Goal: Task Accomplishment & Management: Manage account settings

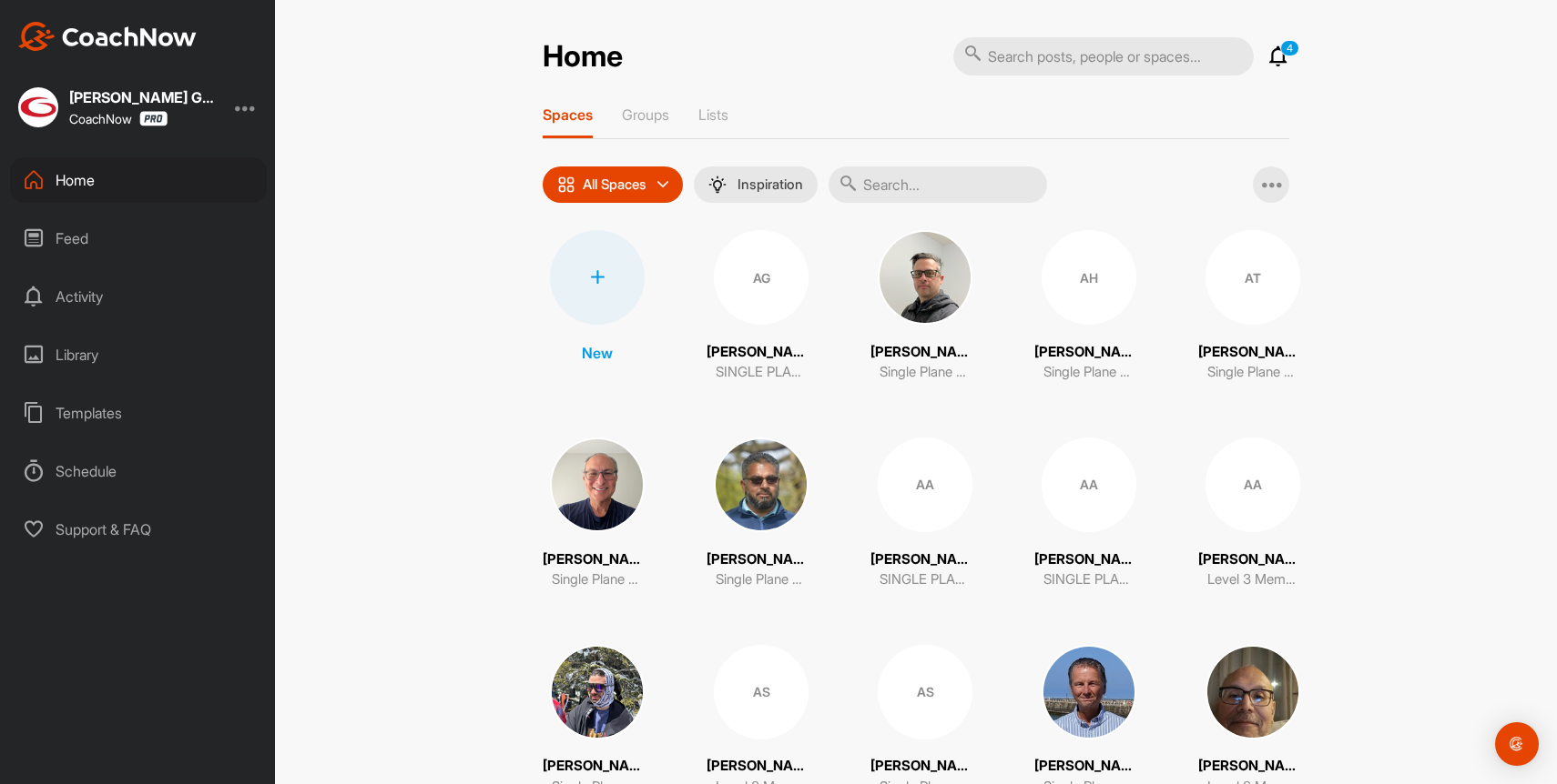
drag, startPoint x: 918, startPoint y: 182, endPoint x: 919, endPoint y: 168, distance: 14.0
click at [918, 181] on input "text" at bounding box center [938, 185] width 219 height 36
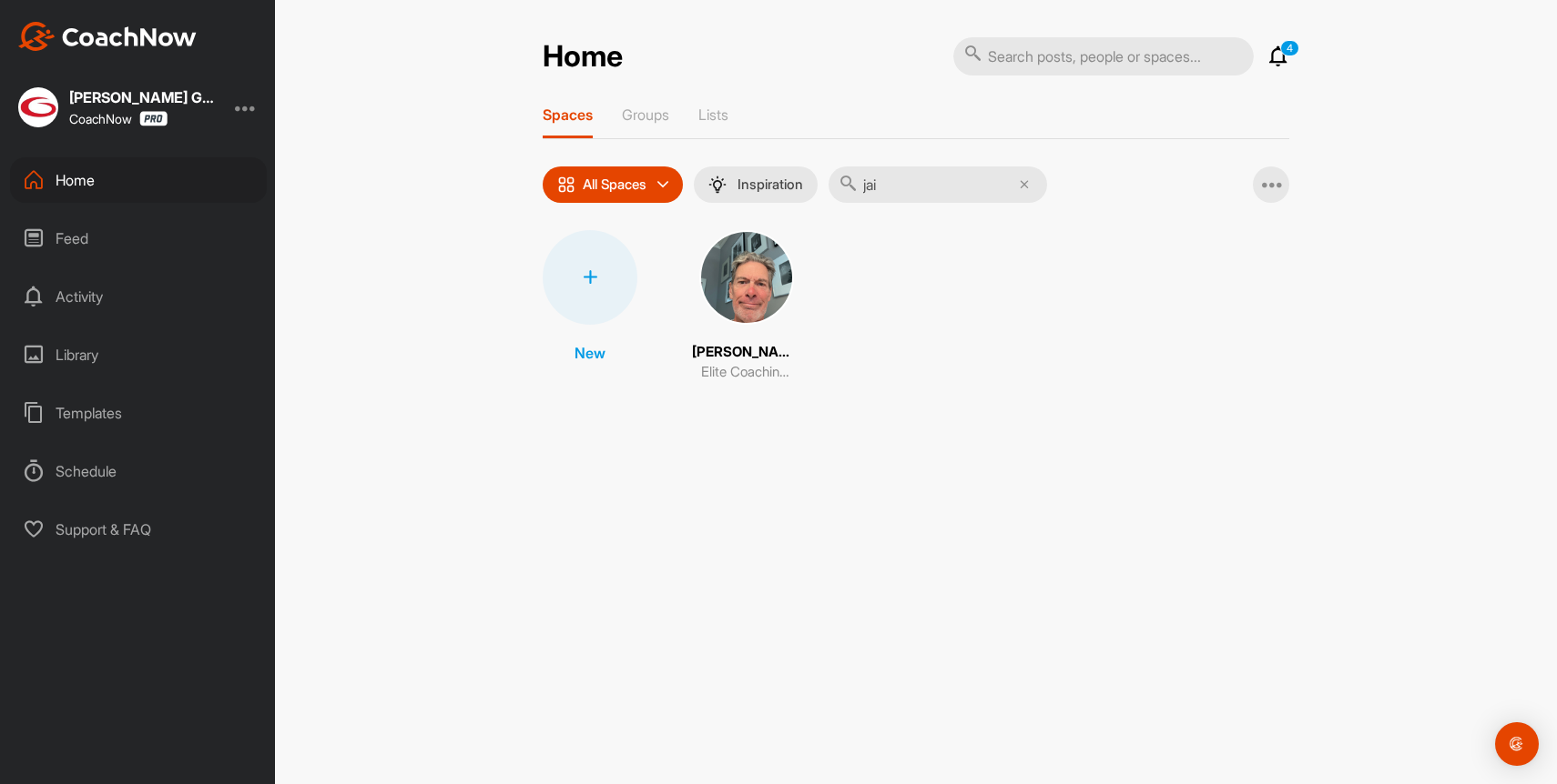
type input "jai"
click at [743, 279] on img at bounding box center [746, 277] width 95 height 95
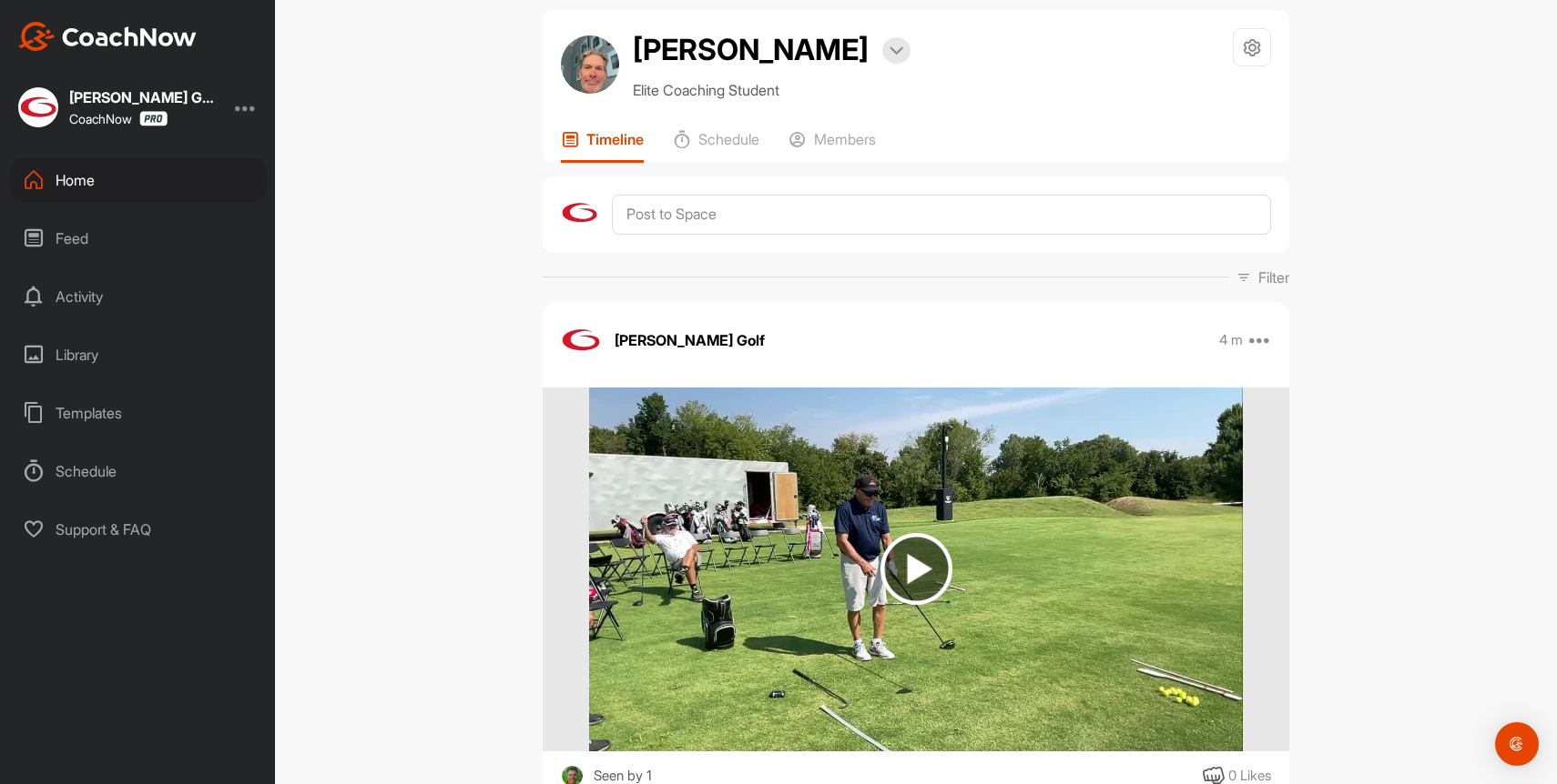
scroll to position [28, 0]
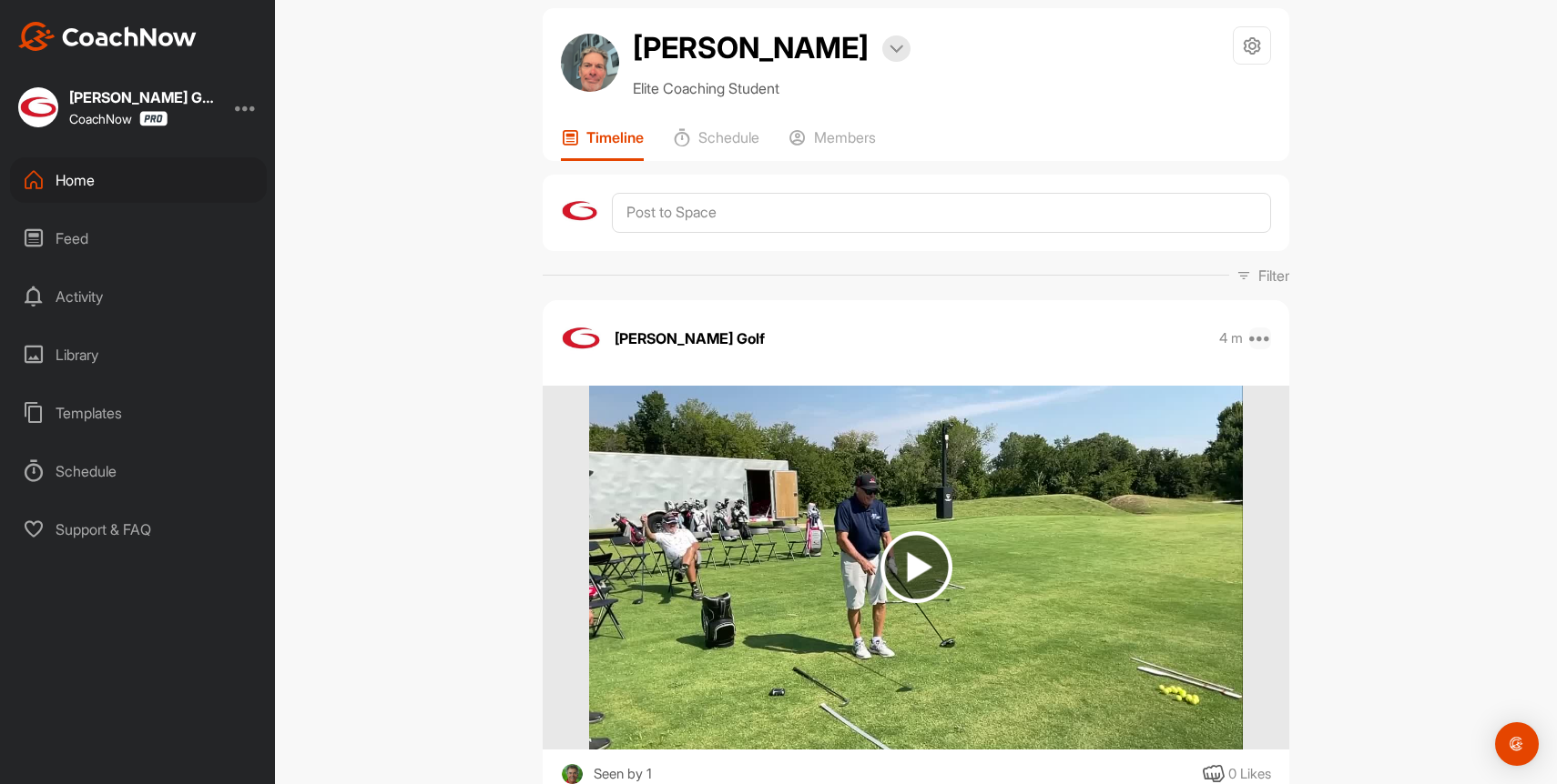
click at [1266, 344] on icon at bounding box center [1260, 339] width 21 height 21
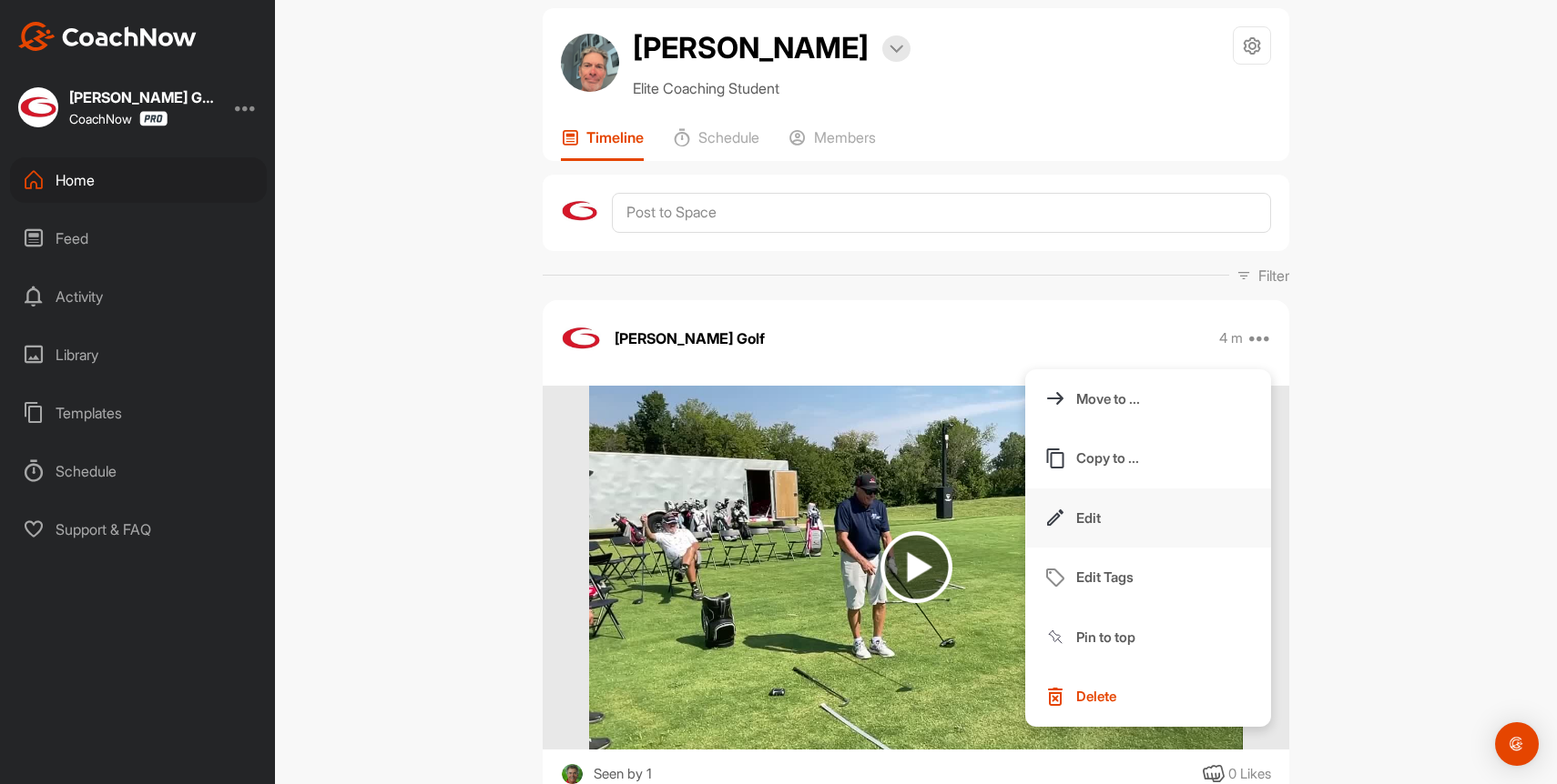
click at [1118, 531] on button "Edit" at bounding box center [1148, 519] width 246 height 61
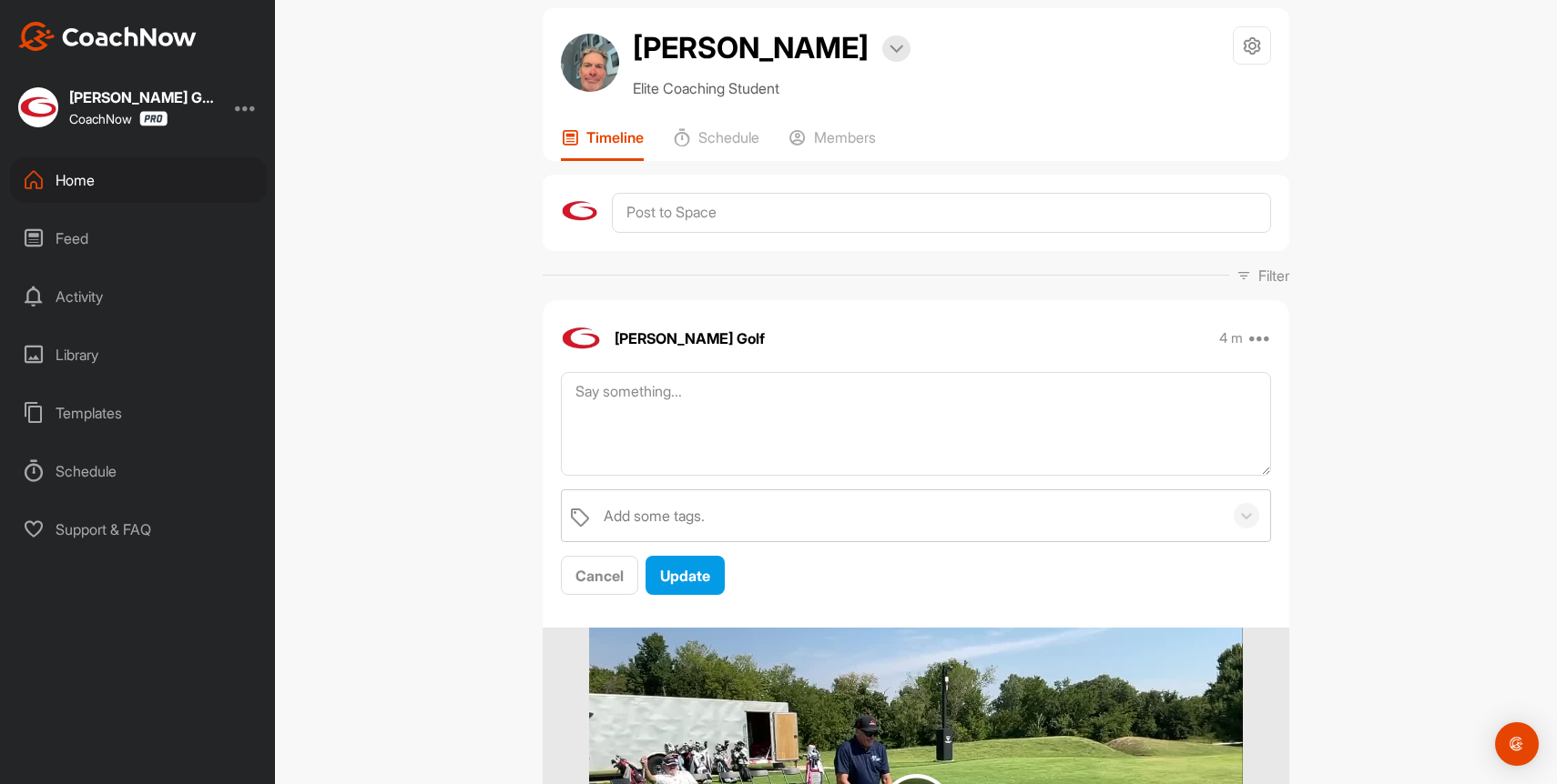
click at [1249, 337] on div "4 m Move to ... Copy to ... Edit Edit Tags Pin to top Delete" at bounding box center [1245, 339] width 53 height 21
click at [590, 576] on span "Cancel" at bounding box center [599, 576] width 48 height 19
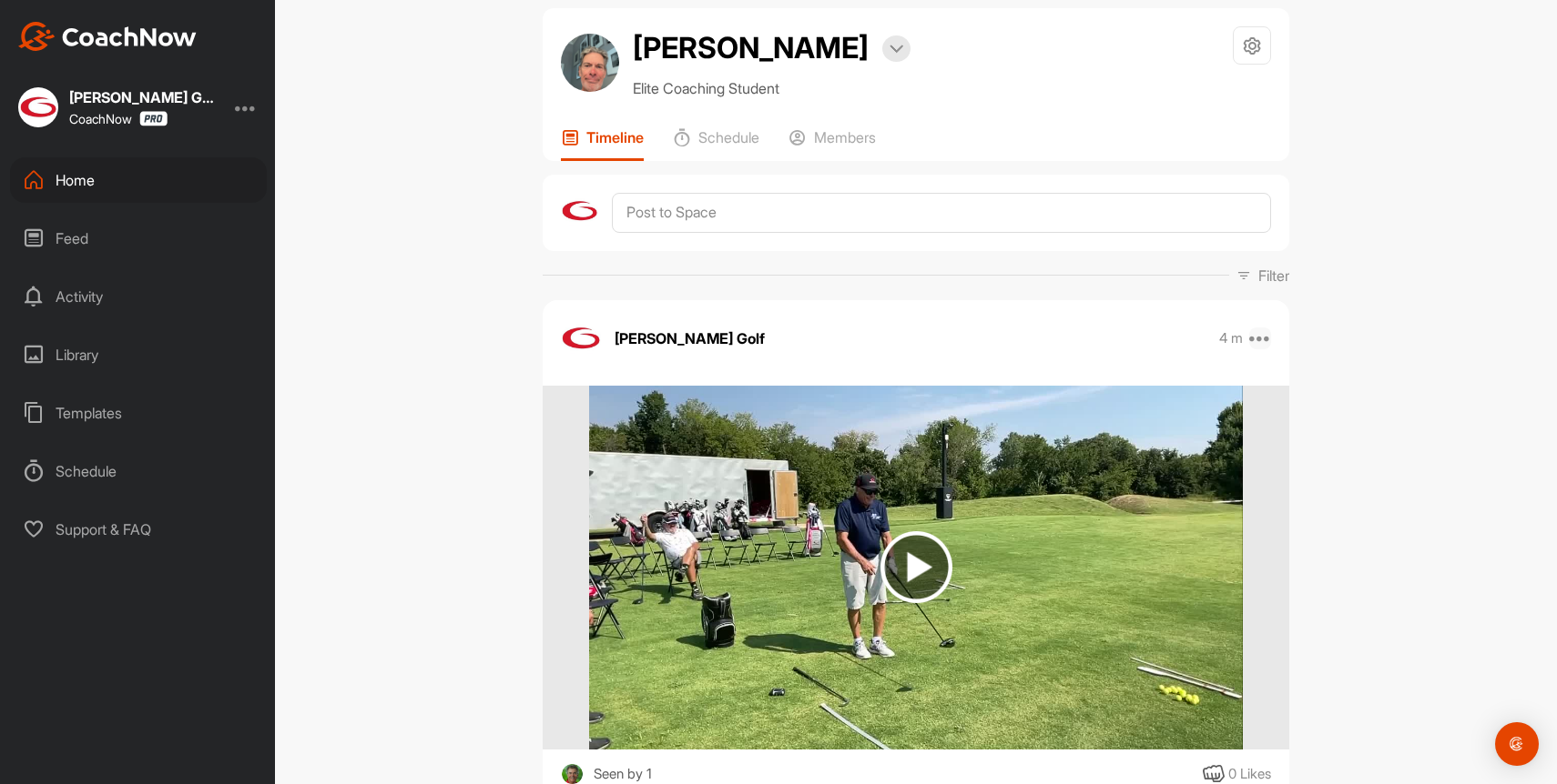
click at [1266, 337] on icon at bounding box center [1260, 339] width 21 height 21
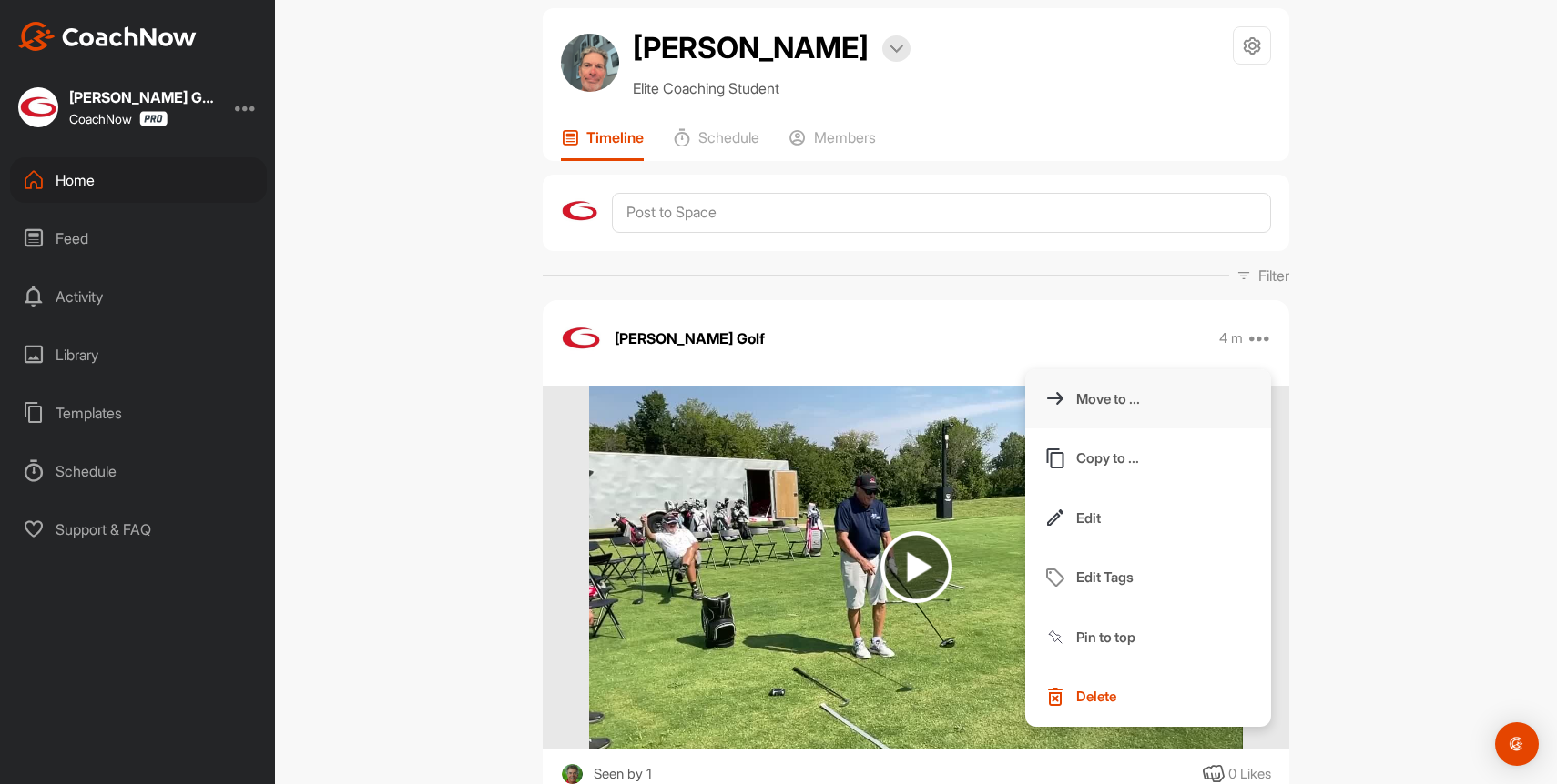
click at [1153, 407] on button "Move to ..." at bounding box center [1148, 399] width 246 height 61
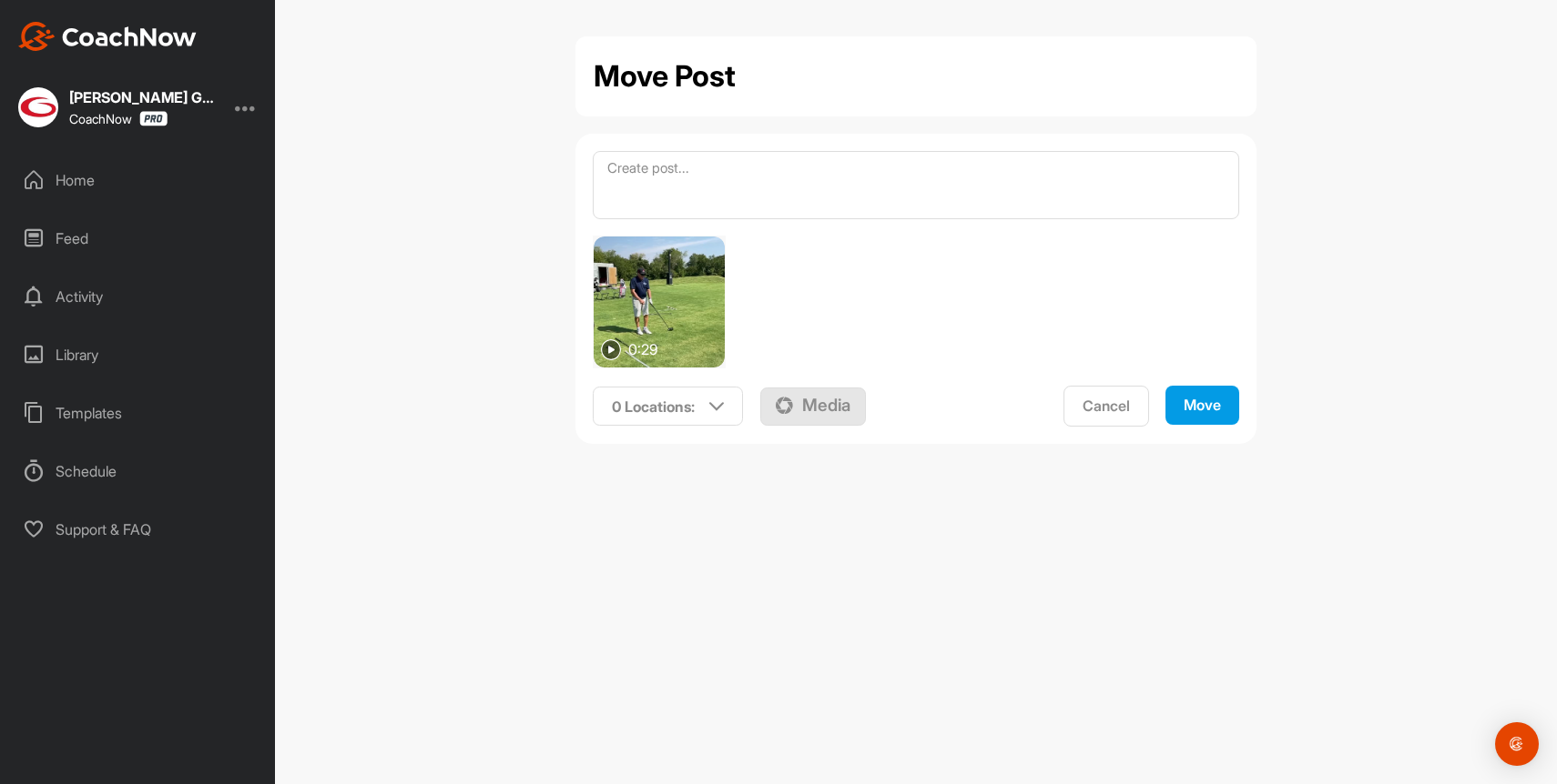
click at [748, 87] on div "Move Post" at bounding box center [916, 76] width 645 height 44
click at [703, 412] on div "0 Locations :" at bounding box center [668, 406] width 149 height 42
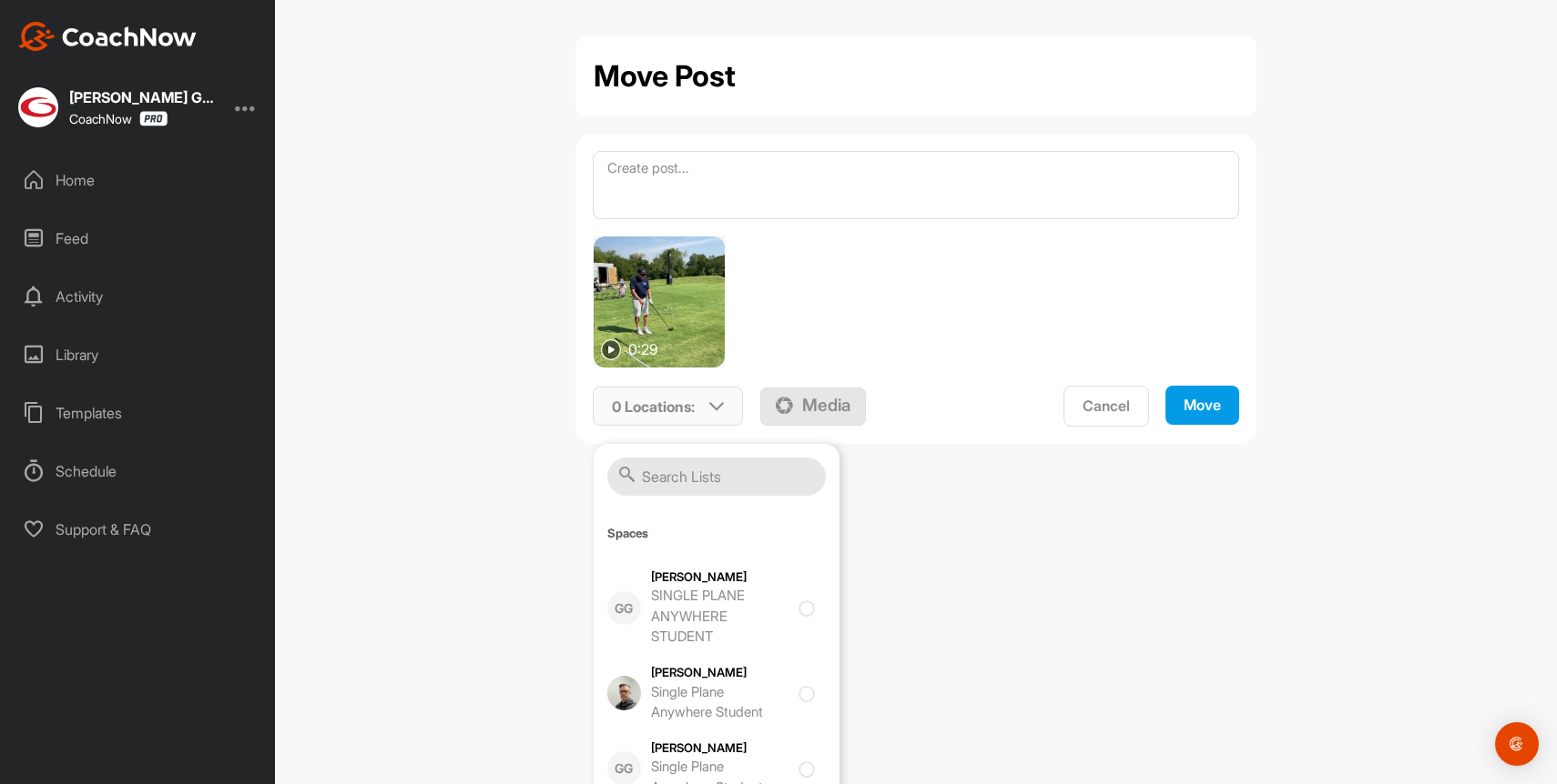
click at [703, 470] on input "text" at bounding box center [717, 476] width 219 height 38
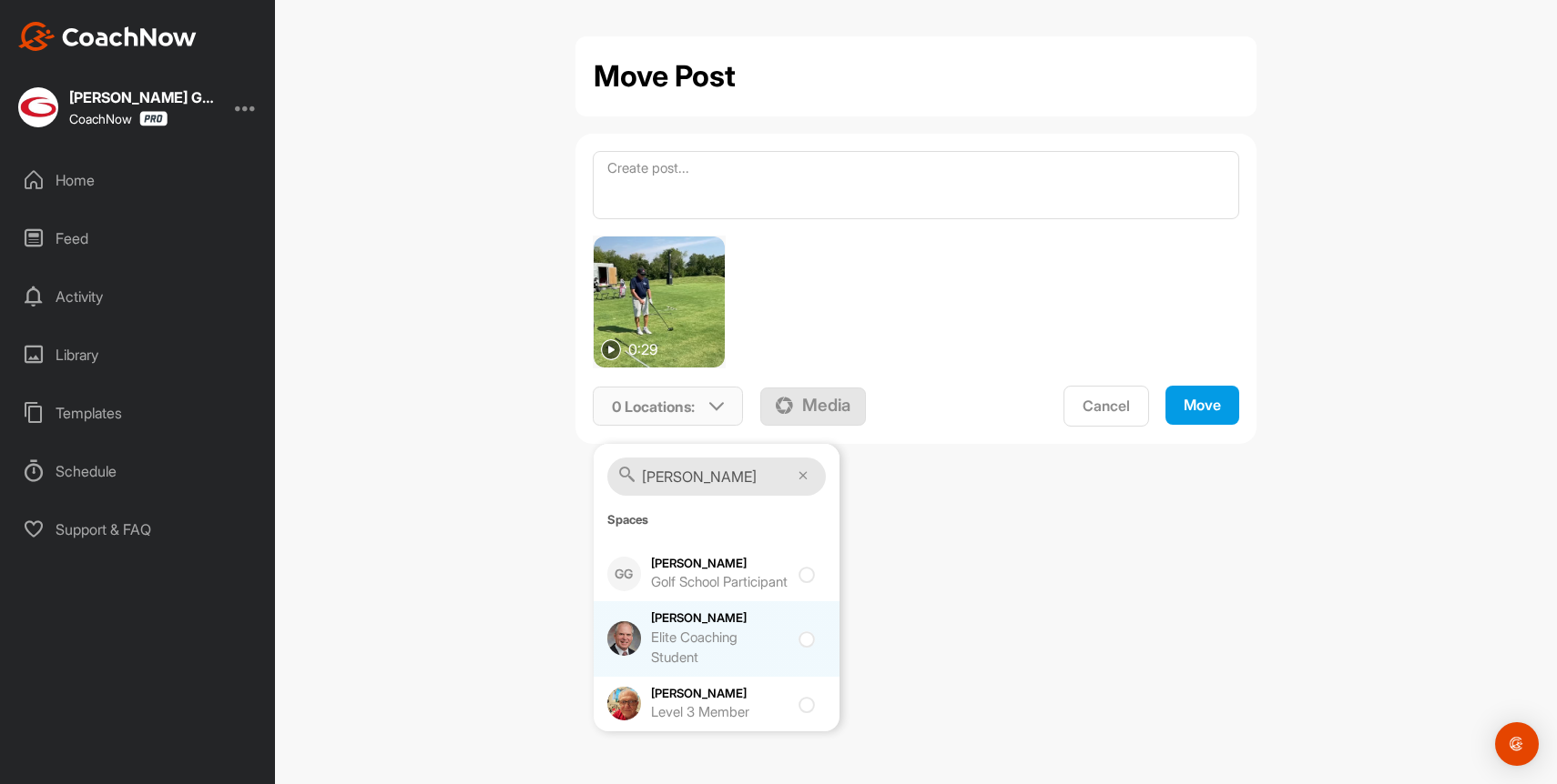
type input "[PERSON_NAME]"
click at [805, 649] on div at bounding box center [810, 639] width 24 height 21
checkbox input "true"
click at [1199, 406] on div "Move" at bounding box center [1202, 405] width 37 height 20
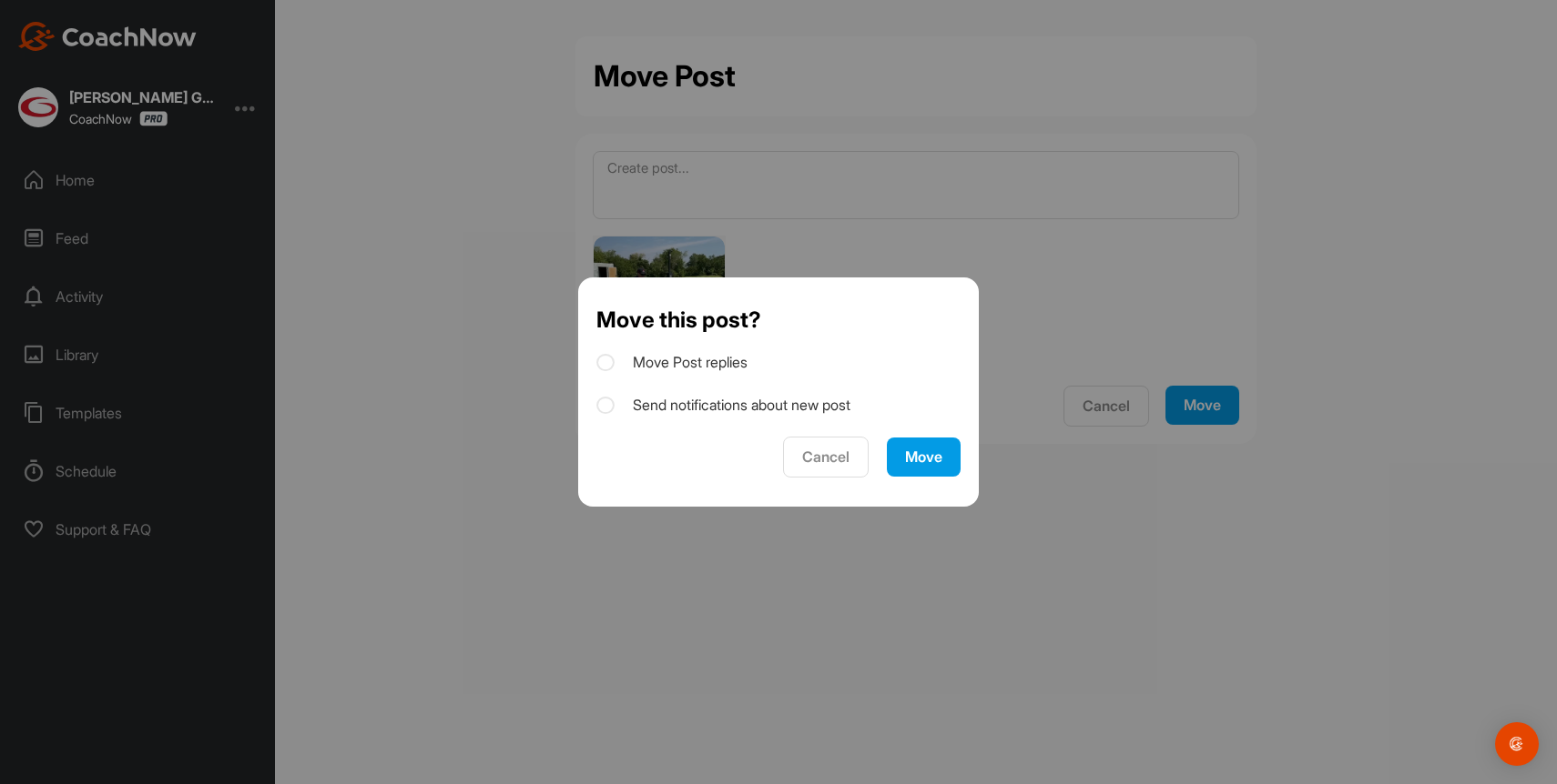
click at [608, 401] on icon at bounding box center [605, 405] width 19 height 19
click at [608, 401] on input "Send notifications about new post" at bounding box center [602, 400] width 12 height 12
checkbox input "true"
click at [931, 460] on div "Move" at bounding box center [923, 458] width 37 height 20
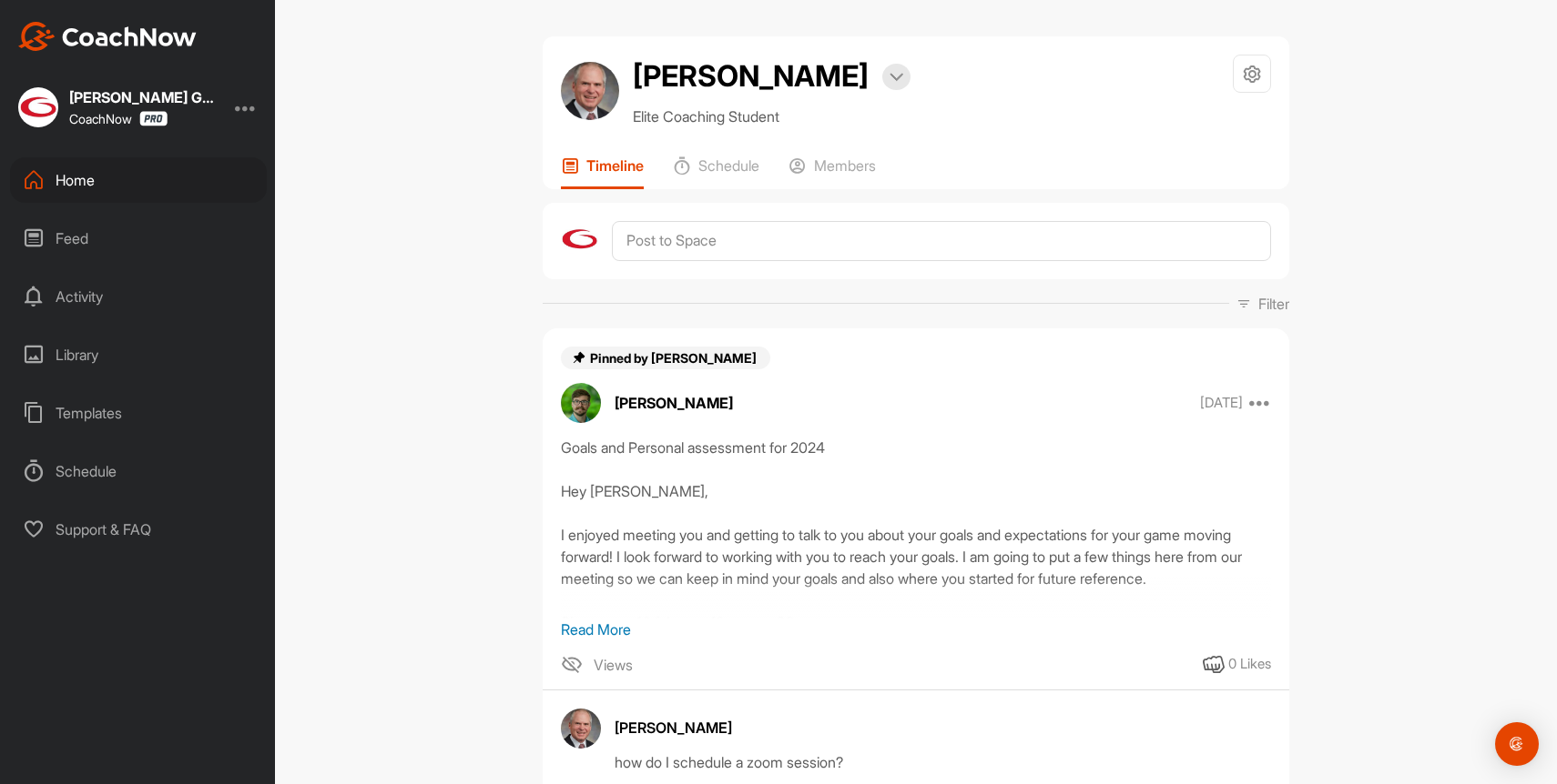
click at [76, 172] on div "Home" at bounding box center [138, 180] width 257 height 46
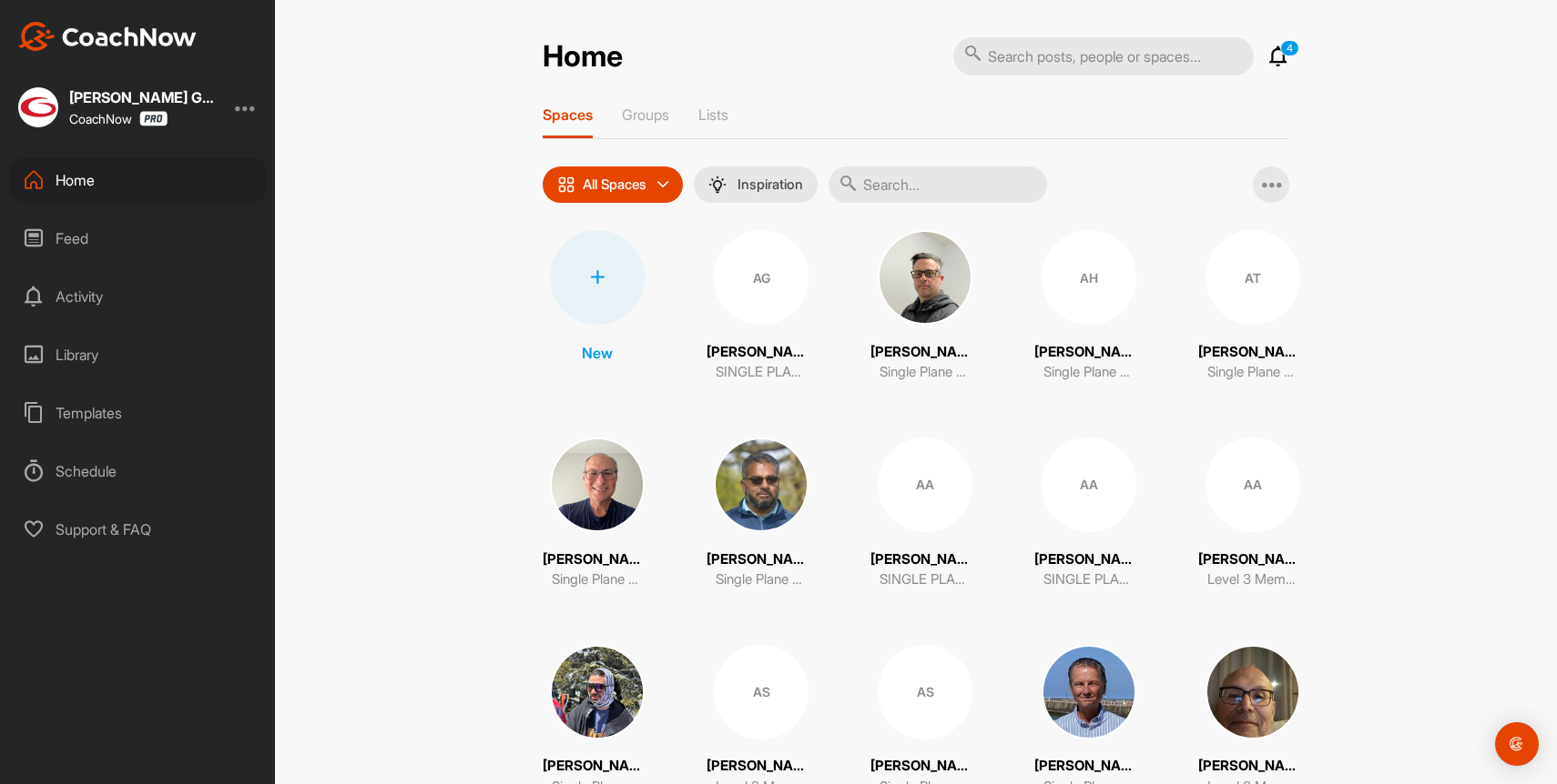
click at [901, 185] on input "text" at bounding box center [938, 185] width 219 height 36
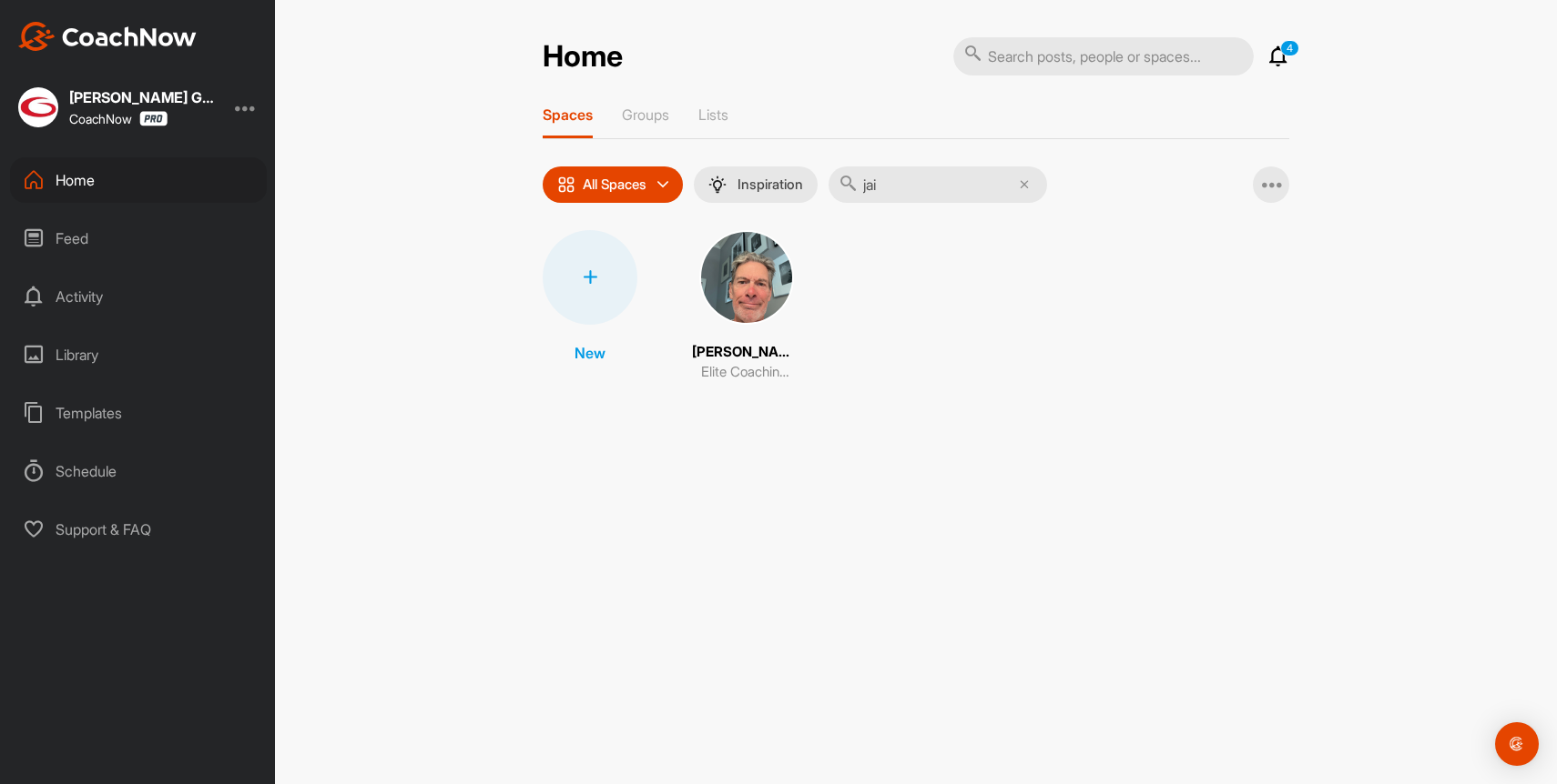
type input "jai"
click at [746, 295] on img at bounding box center [746, 277] width 95 height 95
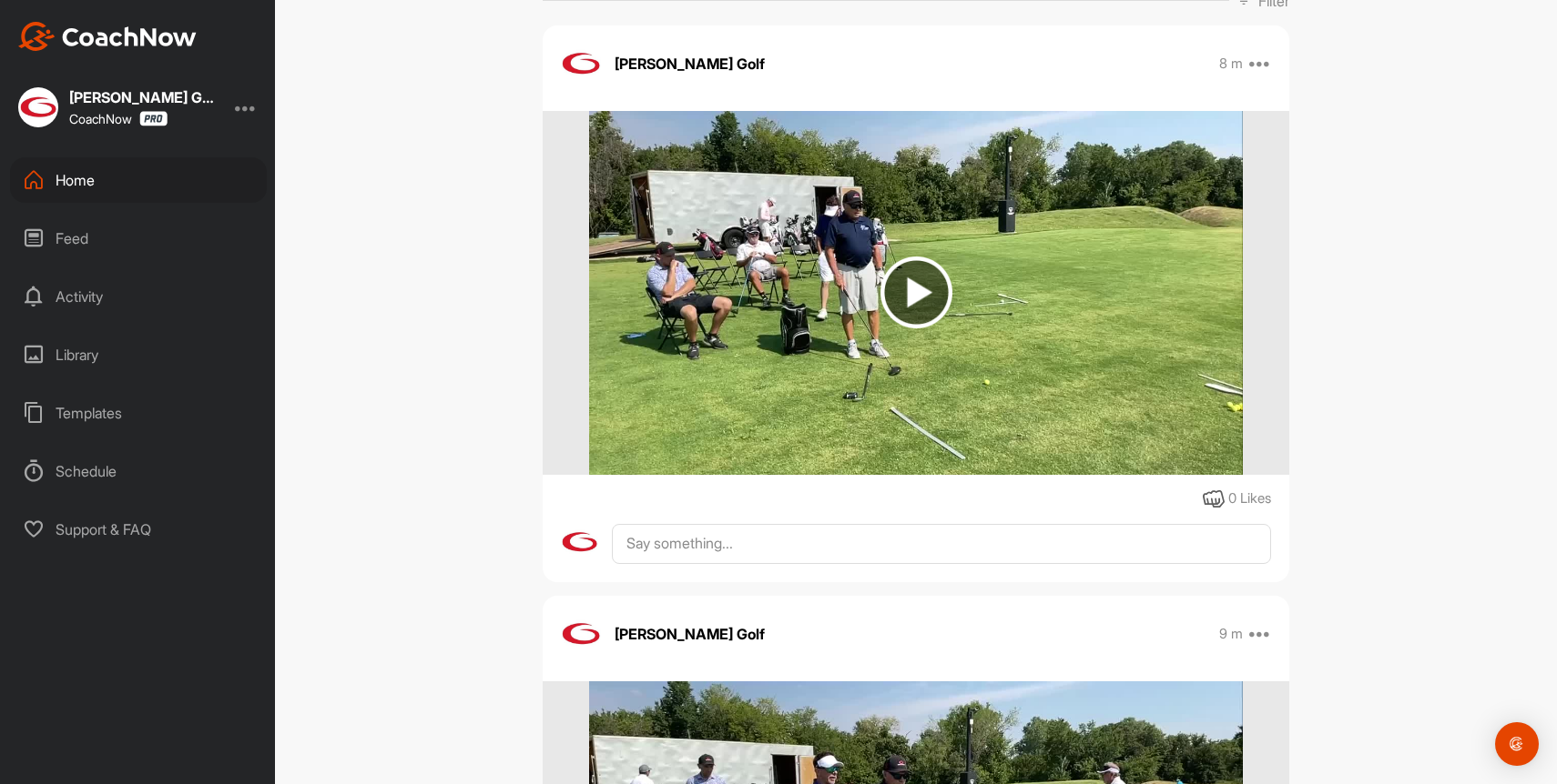
scroll to position [127, 0]
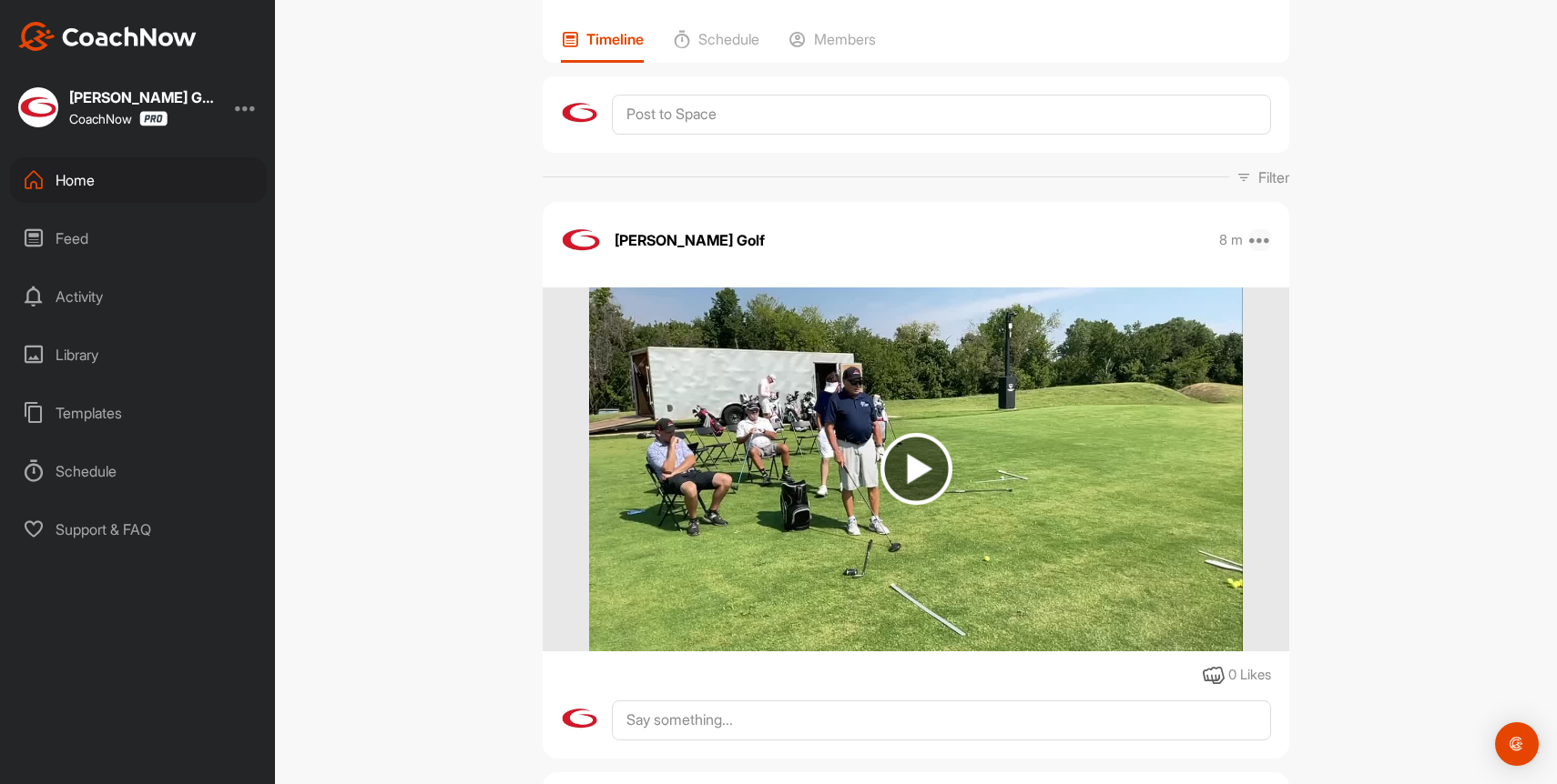
click at [1260, 243] on icon at bounding box center [1260, 240] width 21 height 21
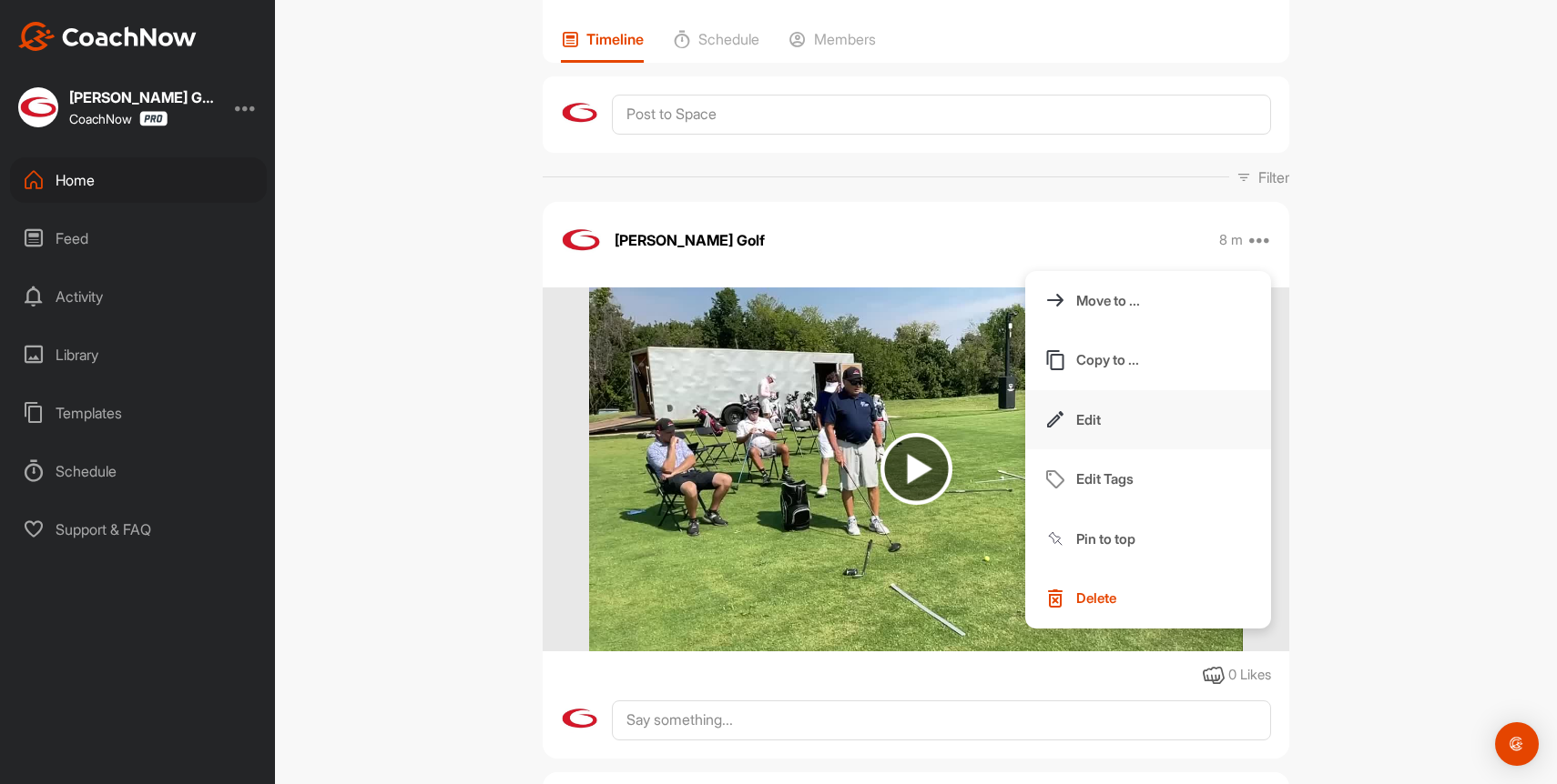
click at [1143, 407] on button "Edit" at bounding box center [1148, 421] width 246 height 61
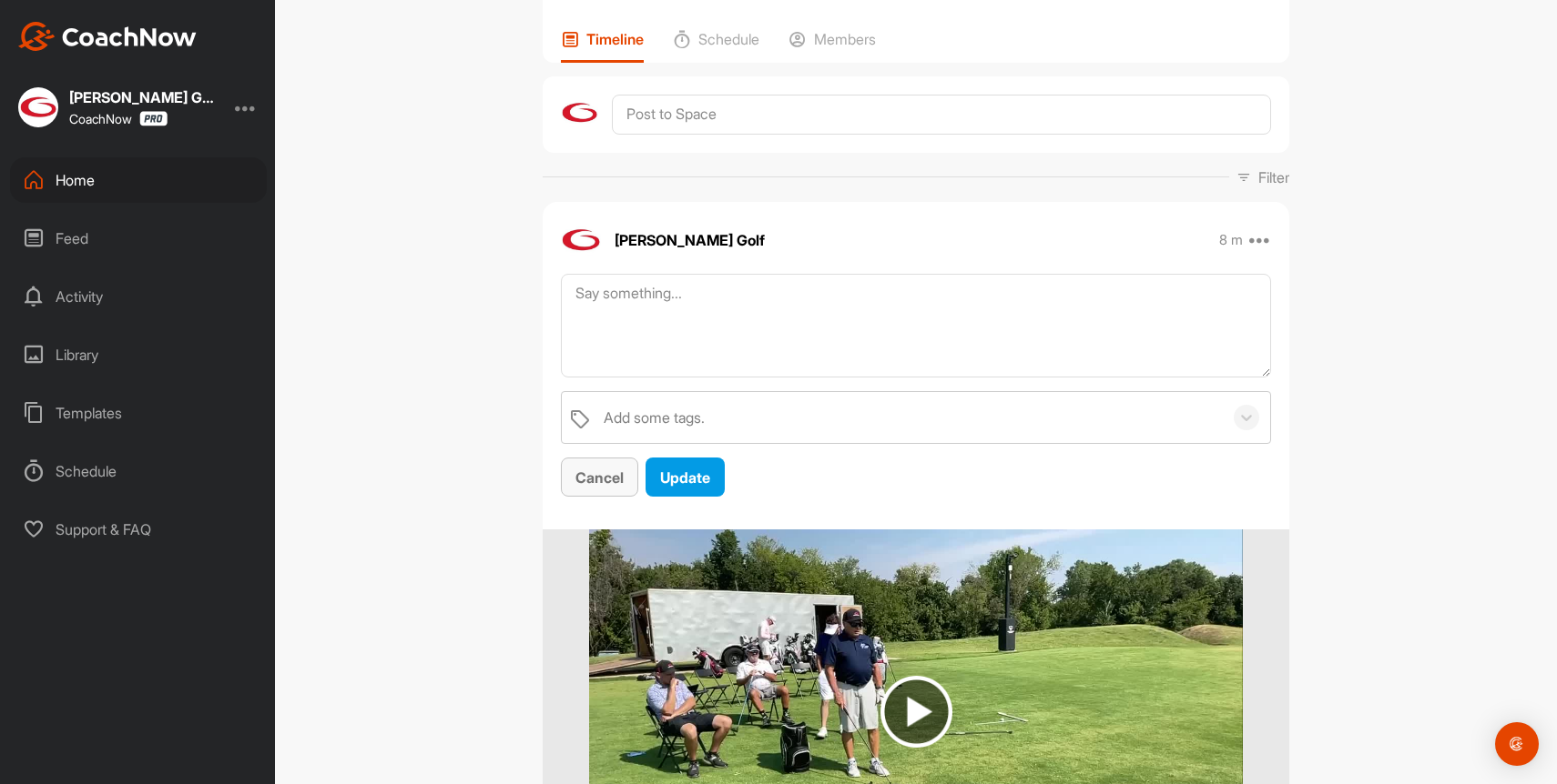
click at [594, 464] on button "Cancel" at bounding box center [599, 477] width 77 height 39
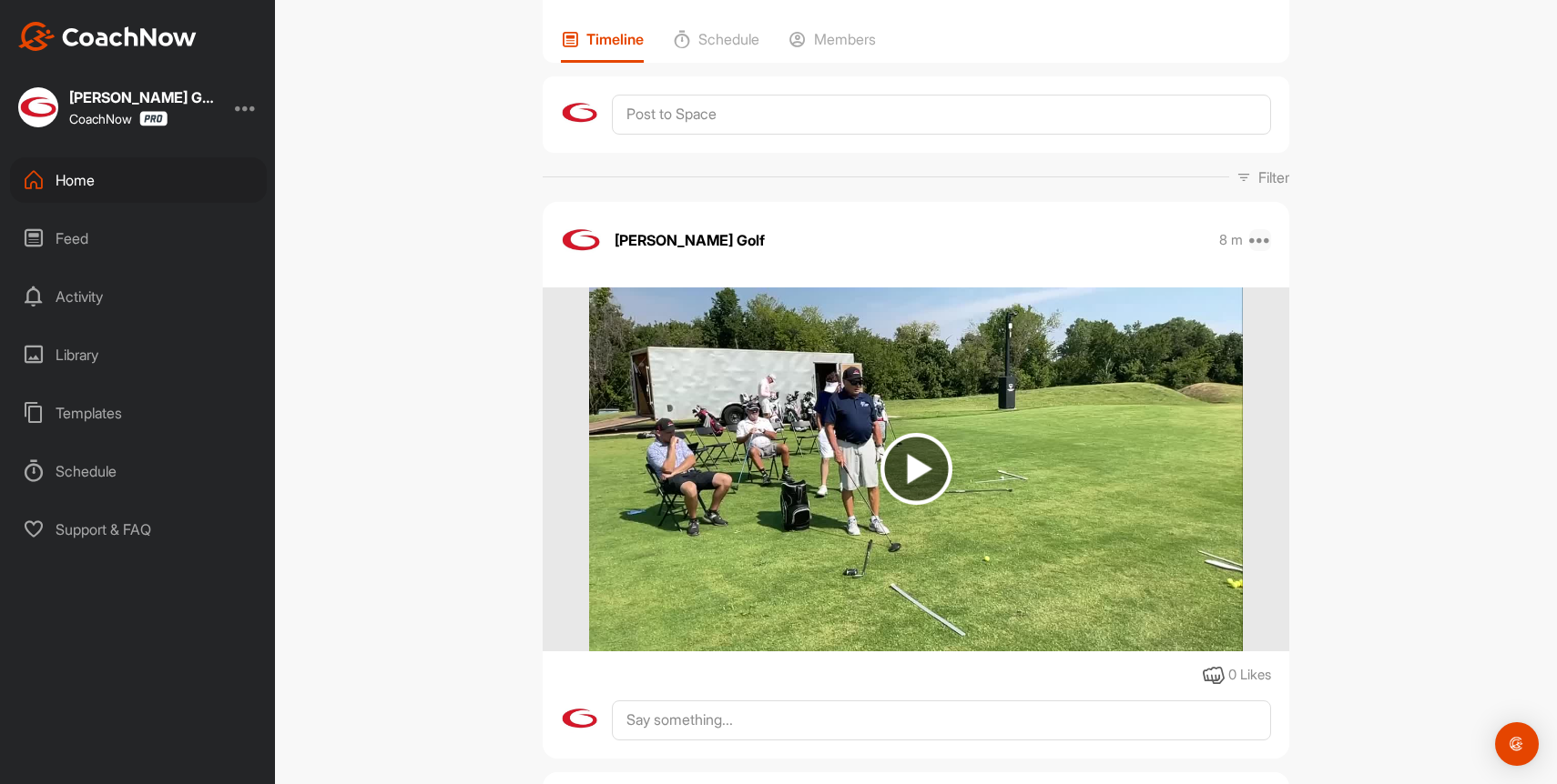
click at [1259, 244] on icon at bounding box center [1260, 240] width 21 height 21
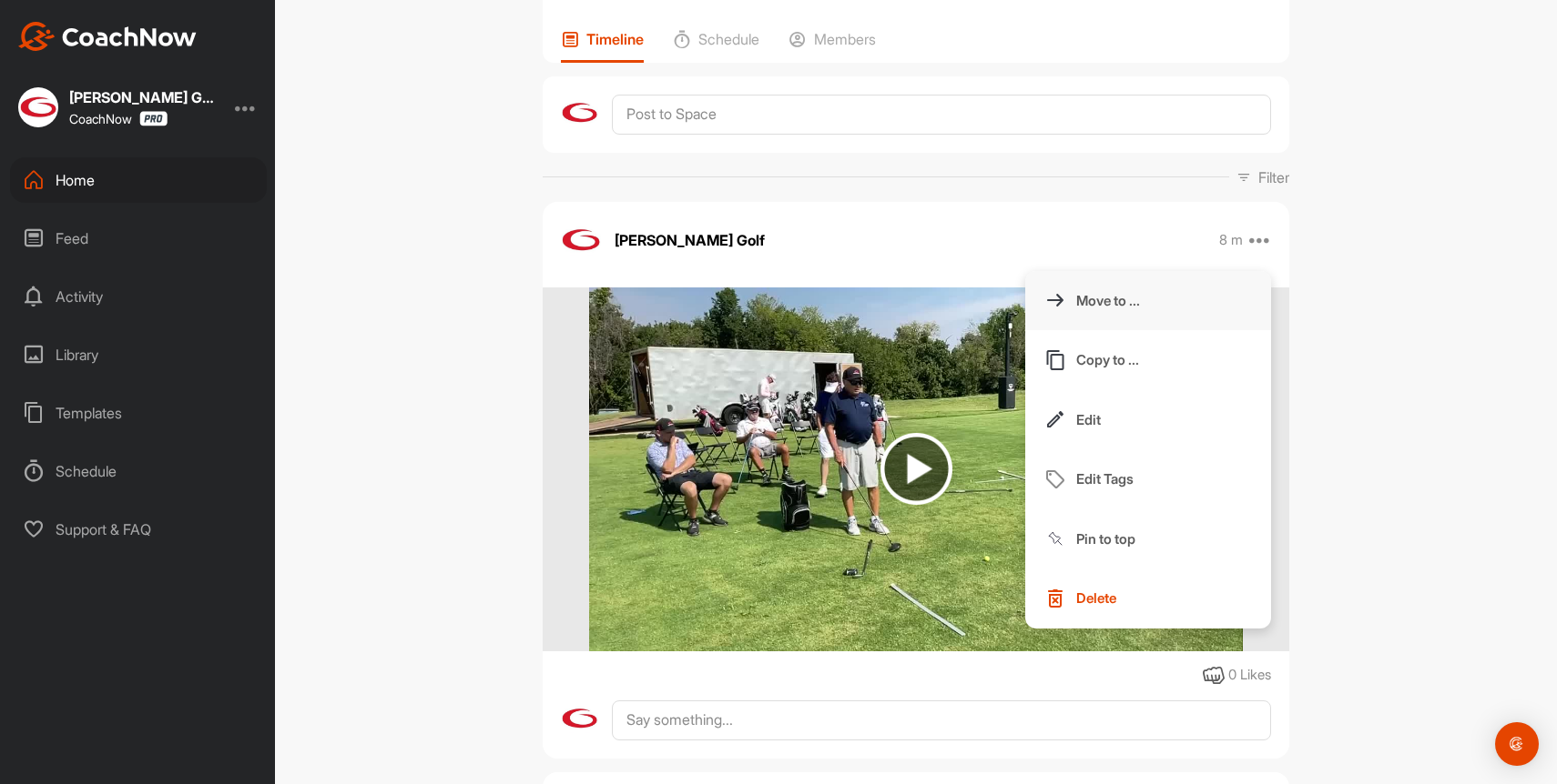
click at [1189, 310] on button "Move to ..." at bounding box center [1148, 302] width 246 height 61
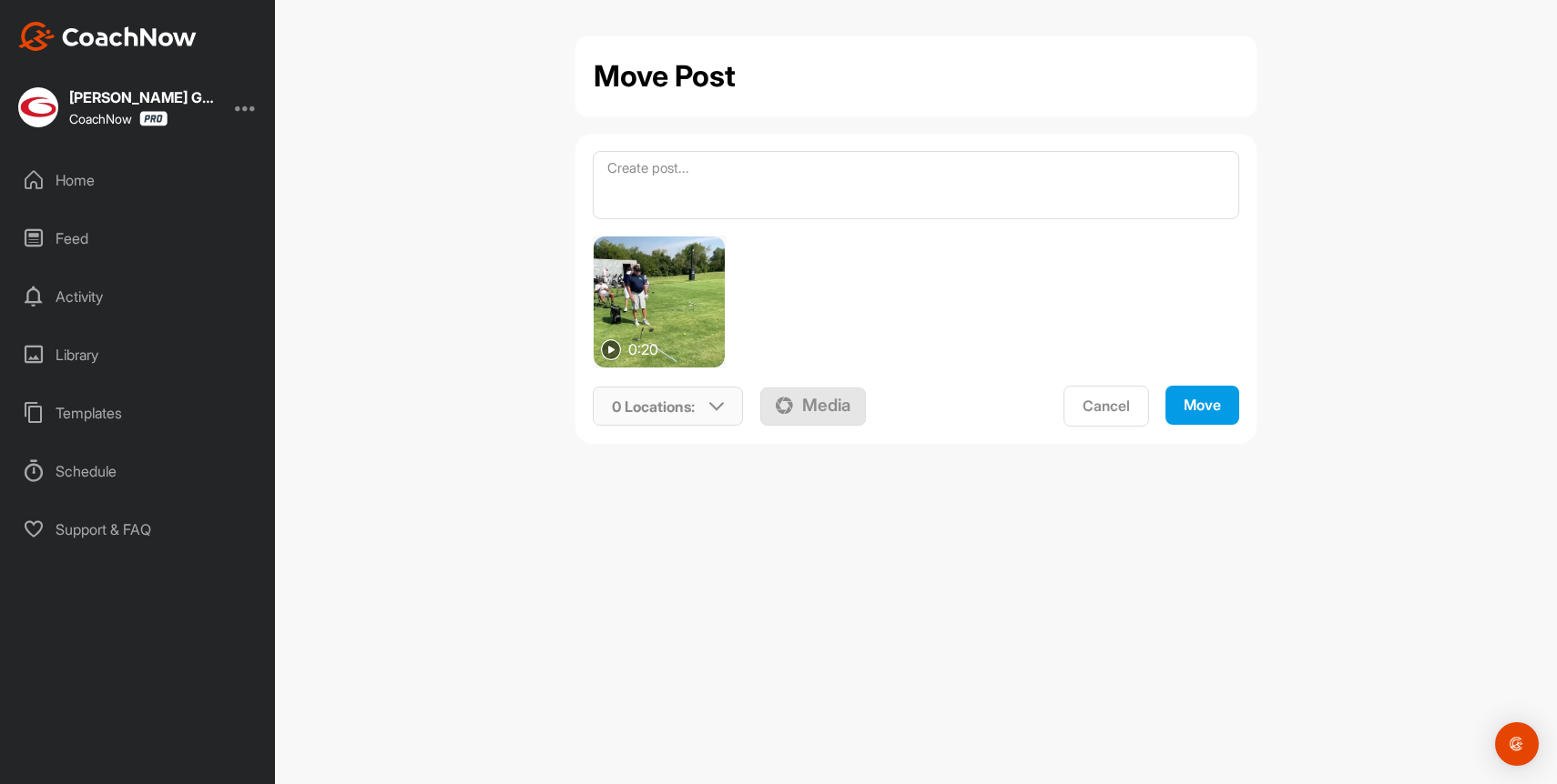
click at [663, 415] on p "0 Locations :" at bounding box center [652, 406] width 83 height 21
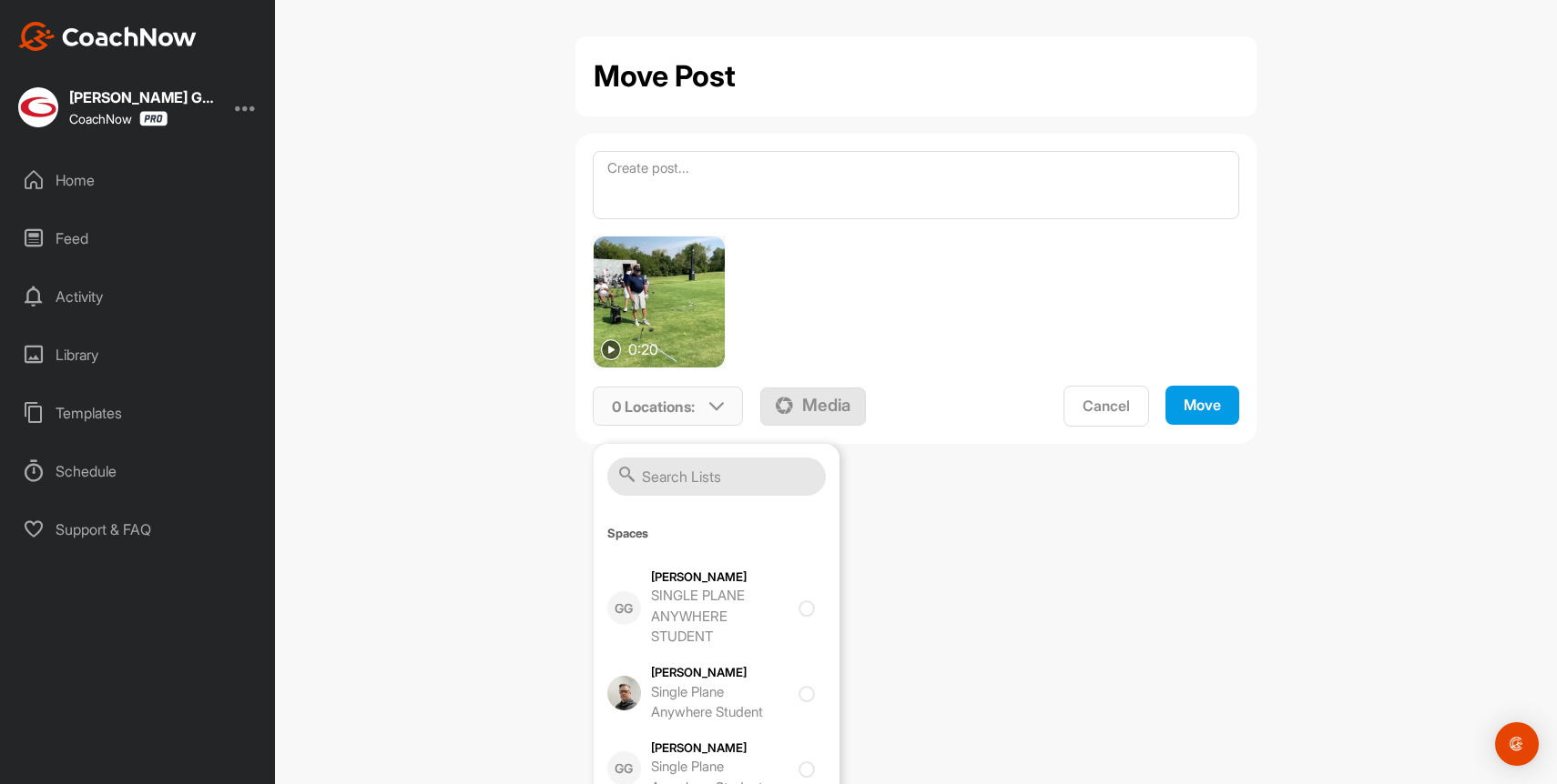
click at [708, 481] on input "text" at bounding box center [717, 476] width 219 height 38
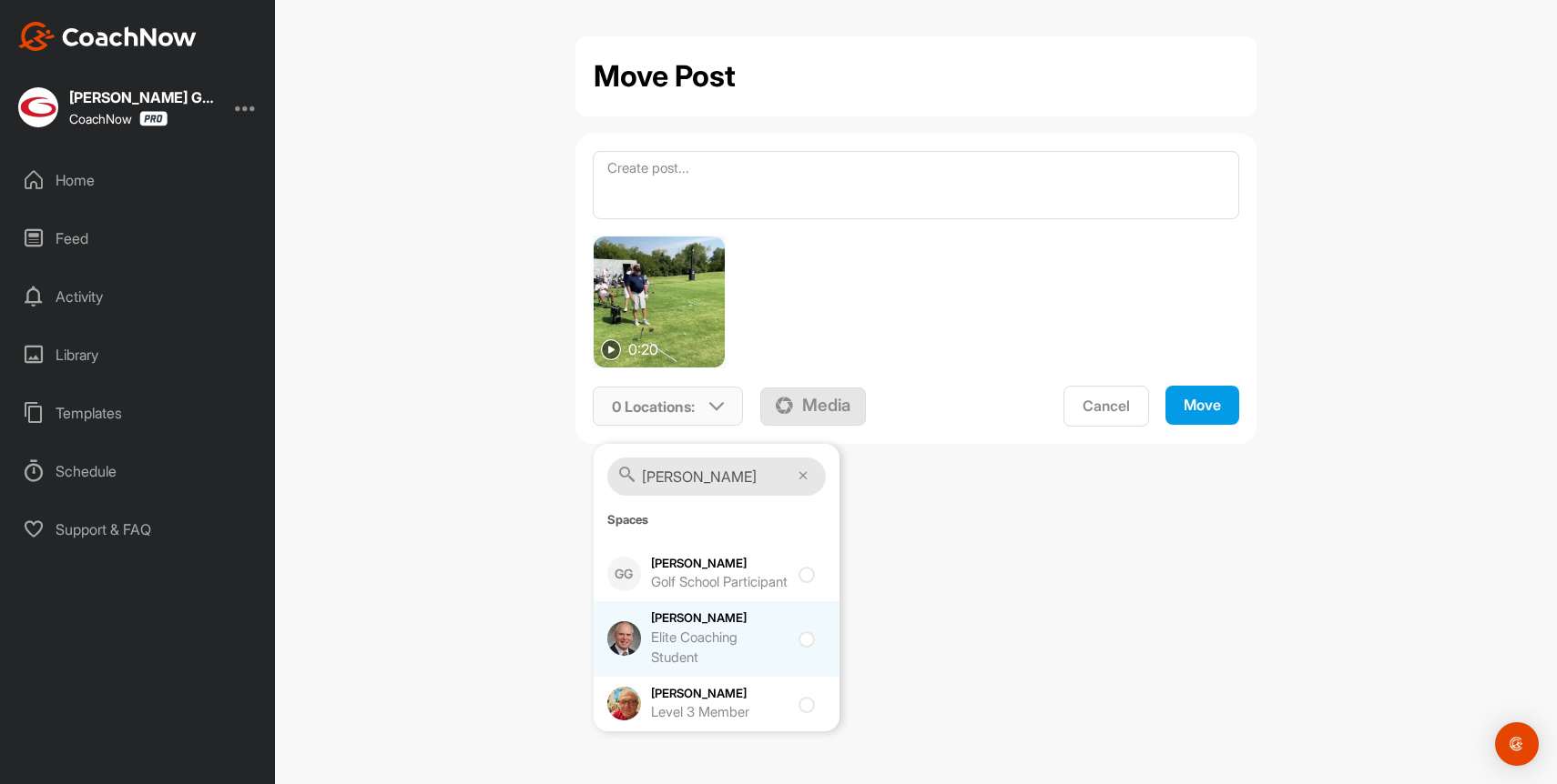
type input "[PERSON_NAME]"
click at [806, 649] on div at bounding box center [810, 639] width 24 height 21
checkbox input "true"
click at [1184, 407] on div "Move" at bounding box center [1202, 405] width 37 height 20
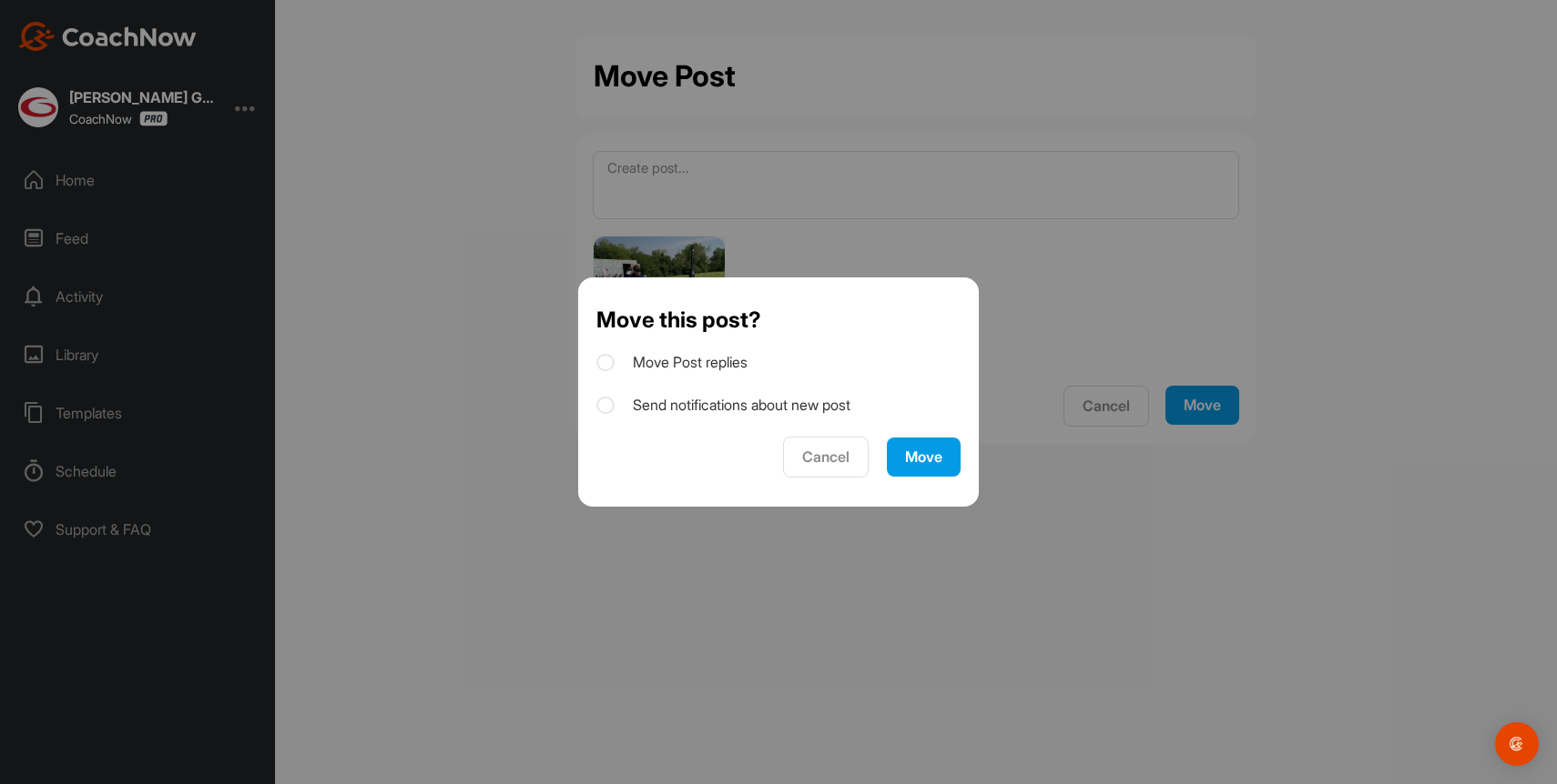
click at [610, 408] on icon at bounding box center [605, 405] width 19 height 19
click at [609, 406] on input "Send notifications about new post" at bounding box center [602, 400] width 12 height 12
checkbox input "true"
click at [927, 459] on div "Move" at bounding box center [923, 458] width 37 height 20
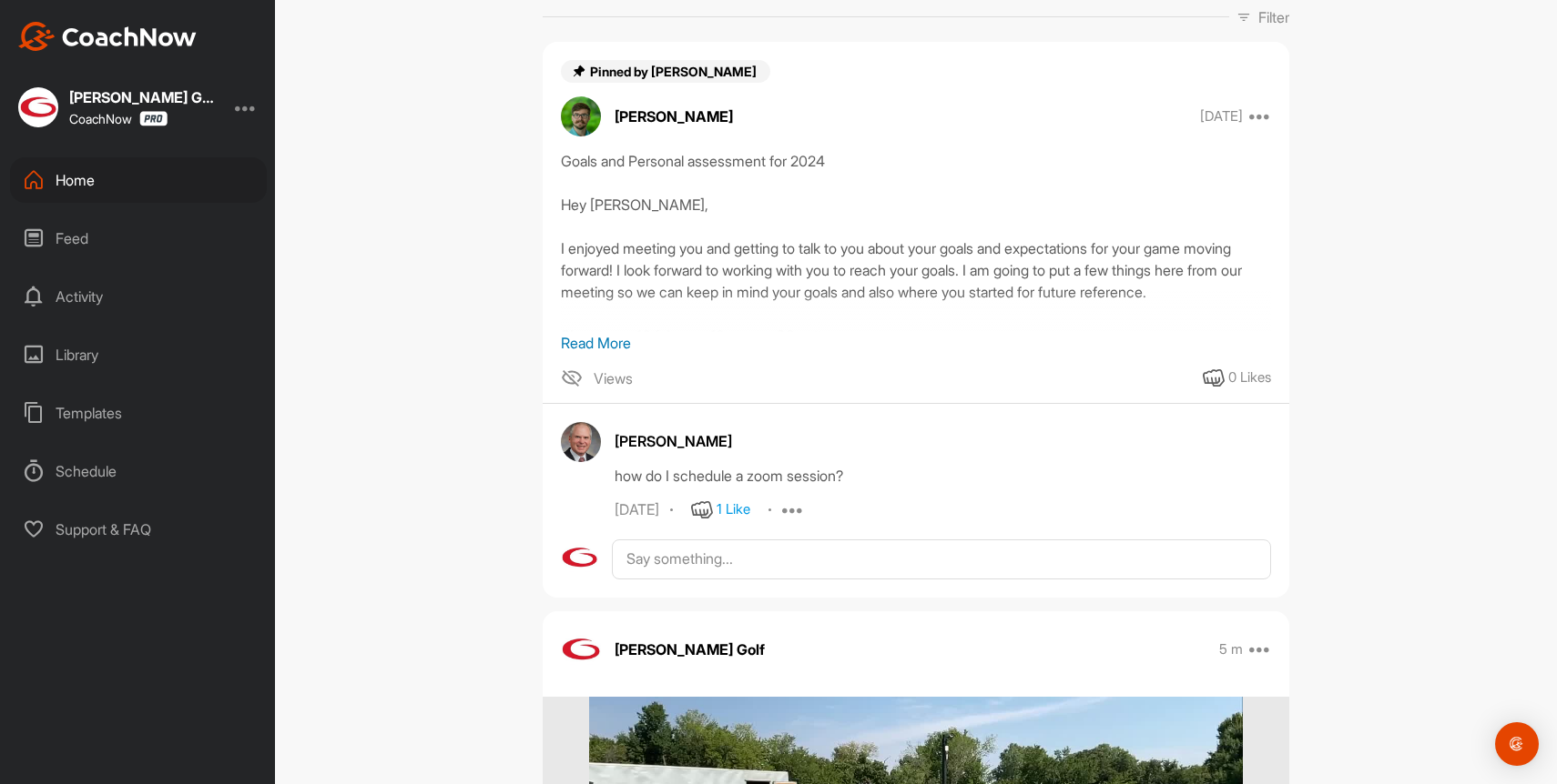
scroll to position [502, 0]
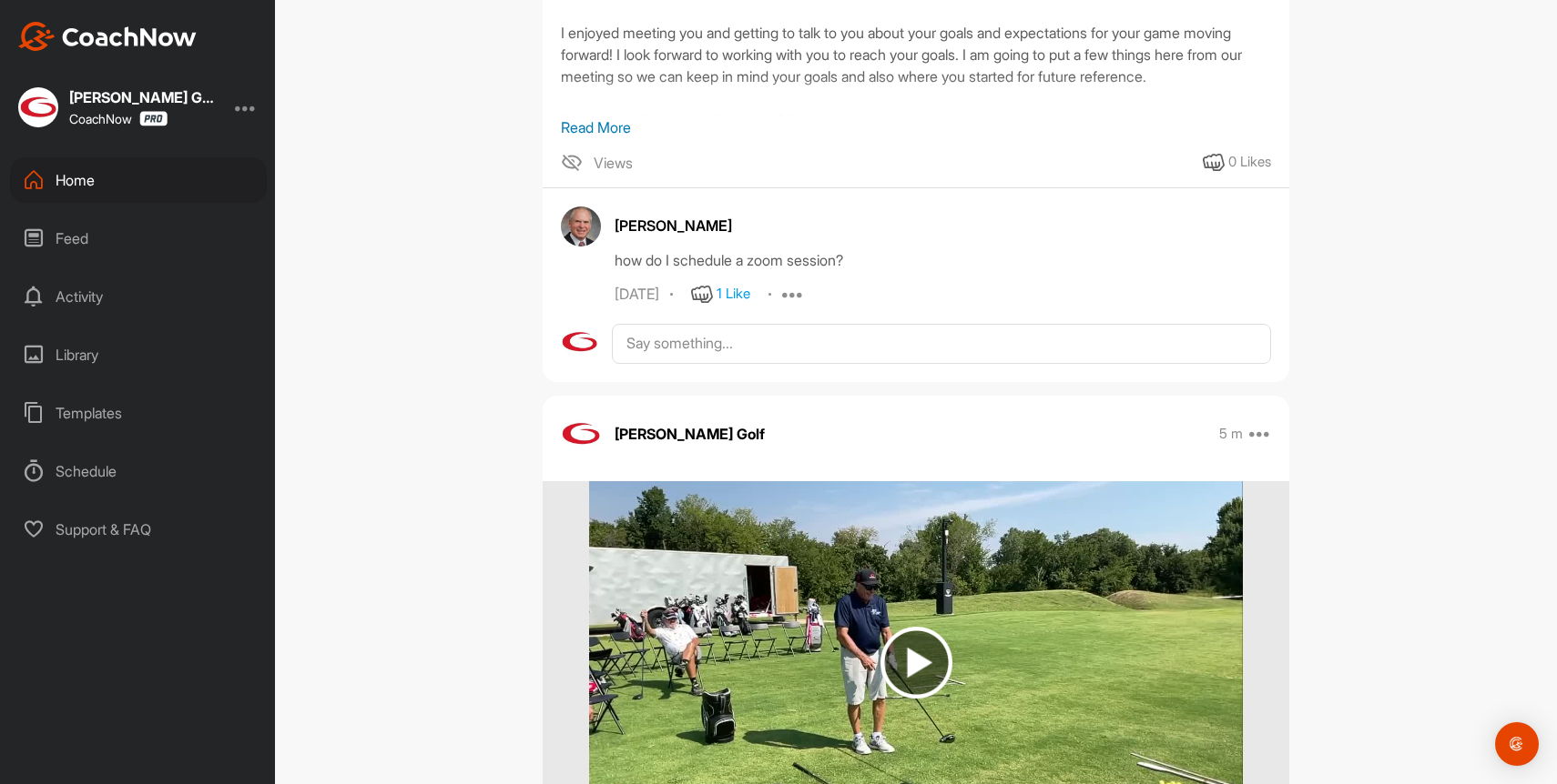
click at [88, 181] on div "Home" at bounding box center [138, 180] width 257 height 46
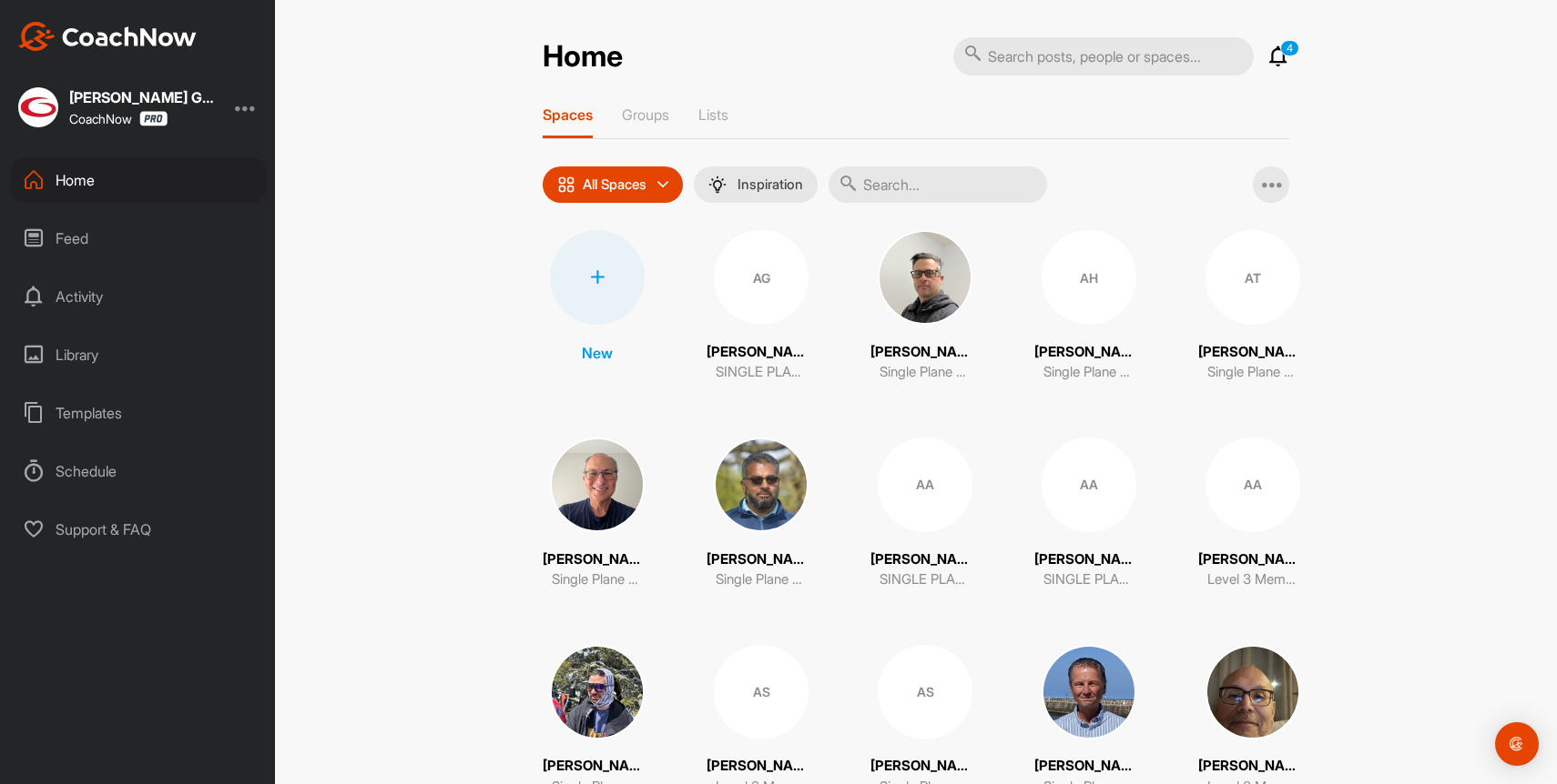
click at [956, 185] on input "text" at bounding box center [938, 185] width 219 height 36
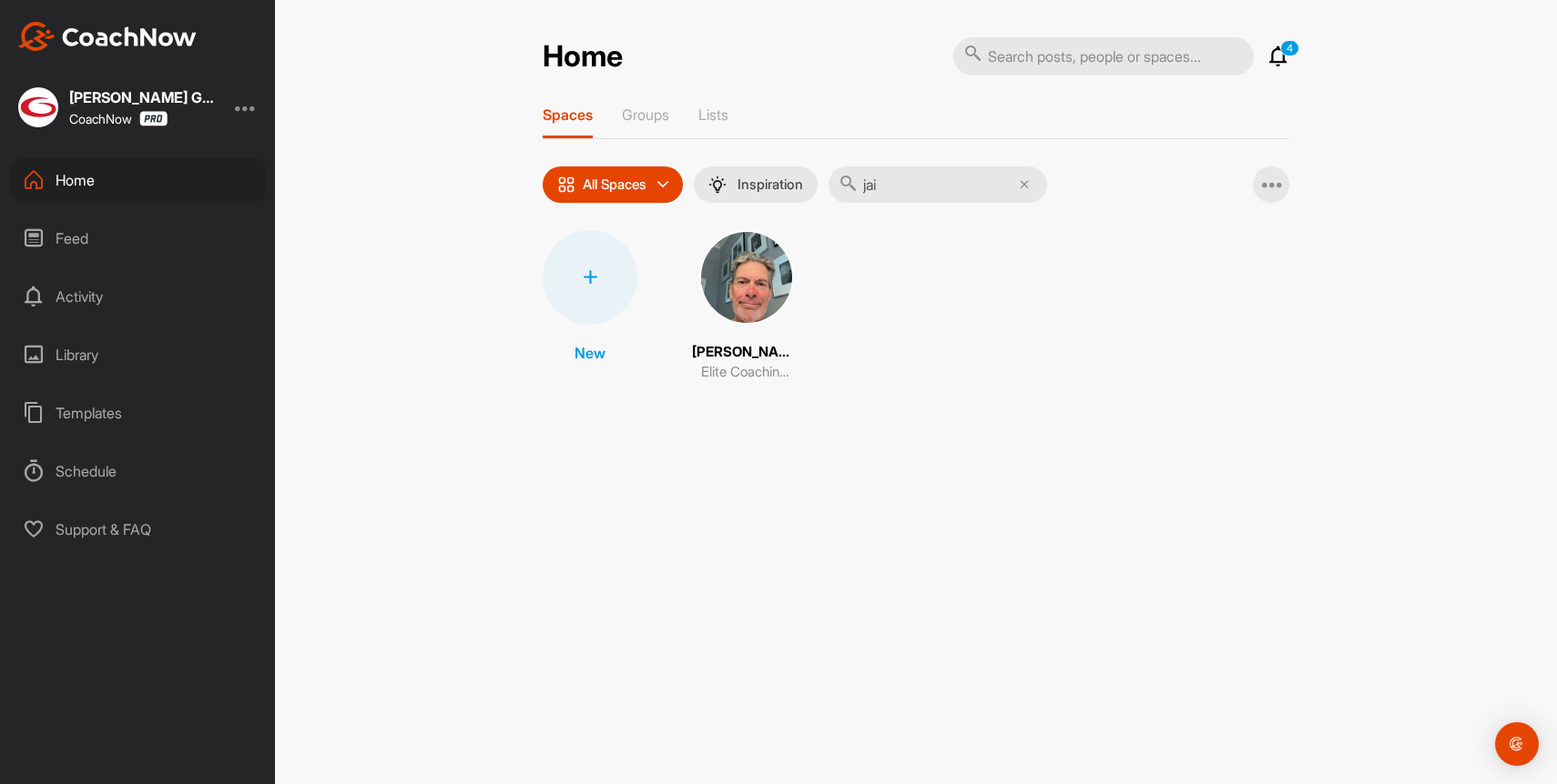
type input "jai"
click at [713, 317] on span at bounding box center [746, 277] width 95 height 95
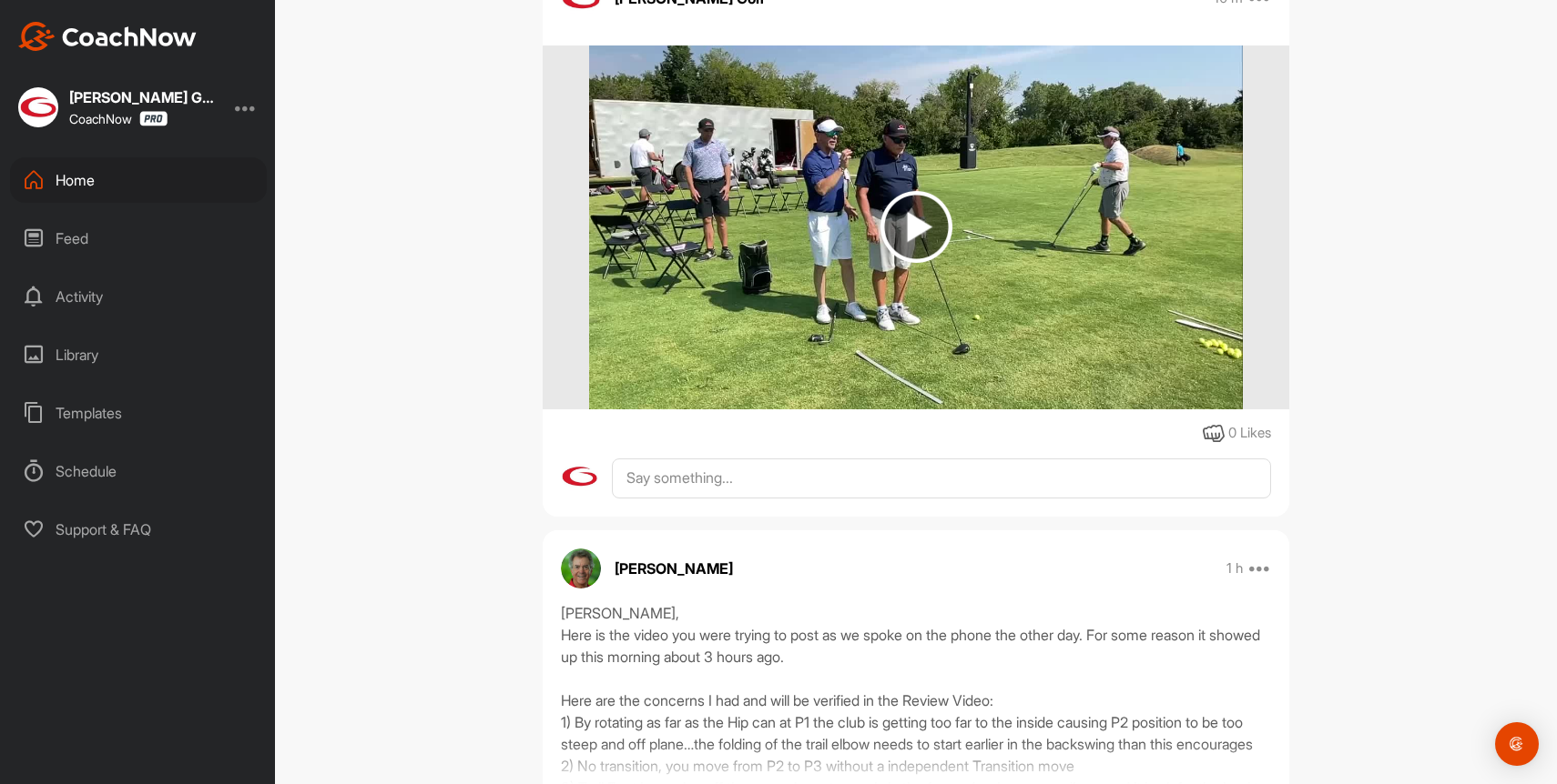
scroll to position [56, 0]
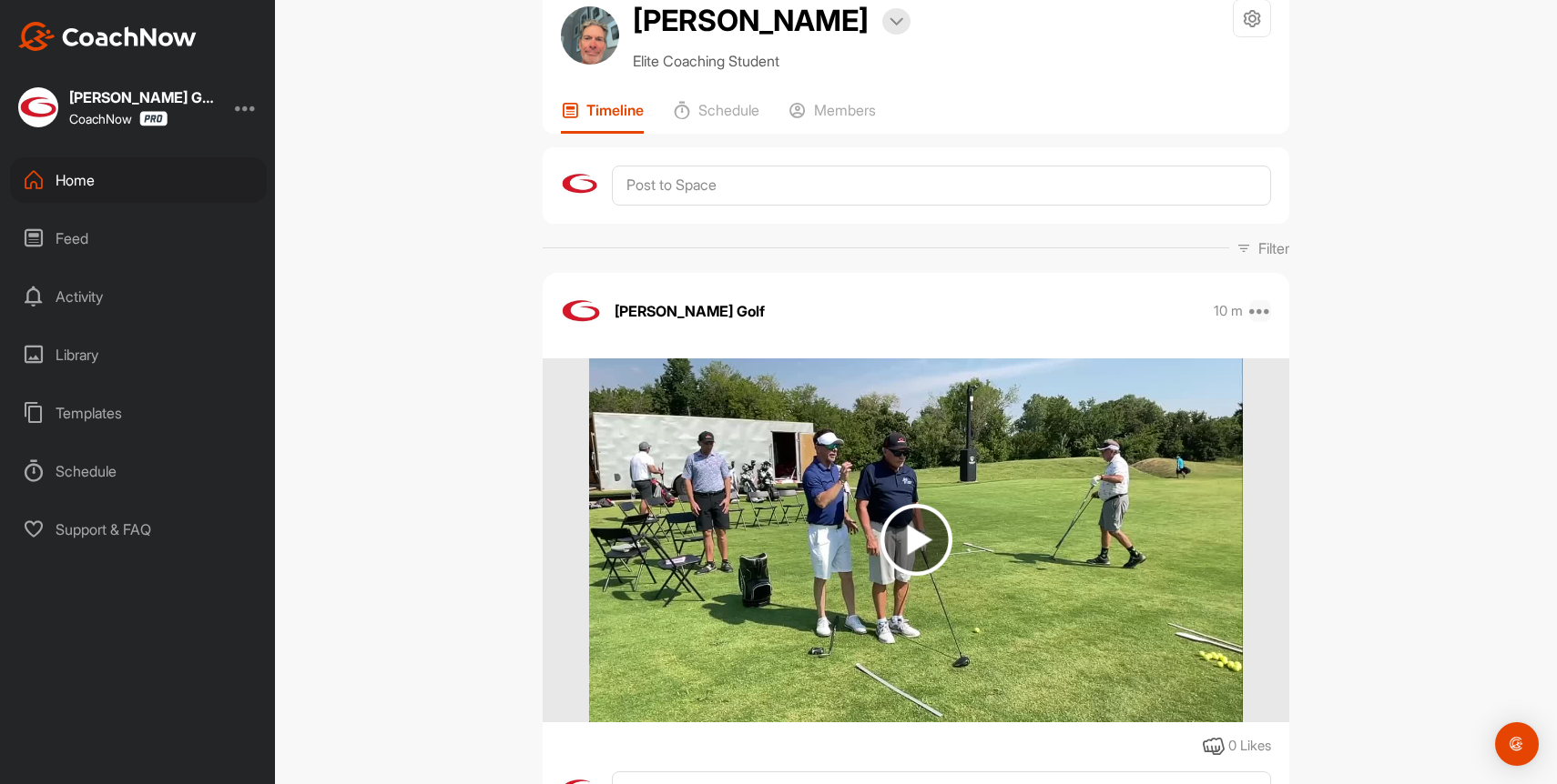
click at [1266, 312] on icon at bounding box center [1260, 311] width 21 height 21
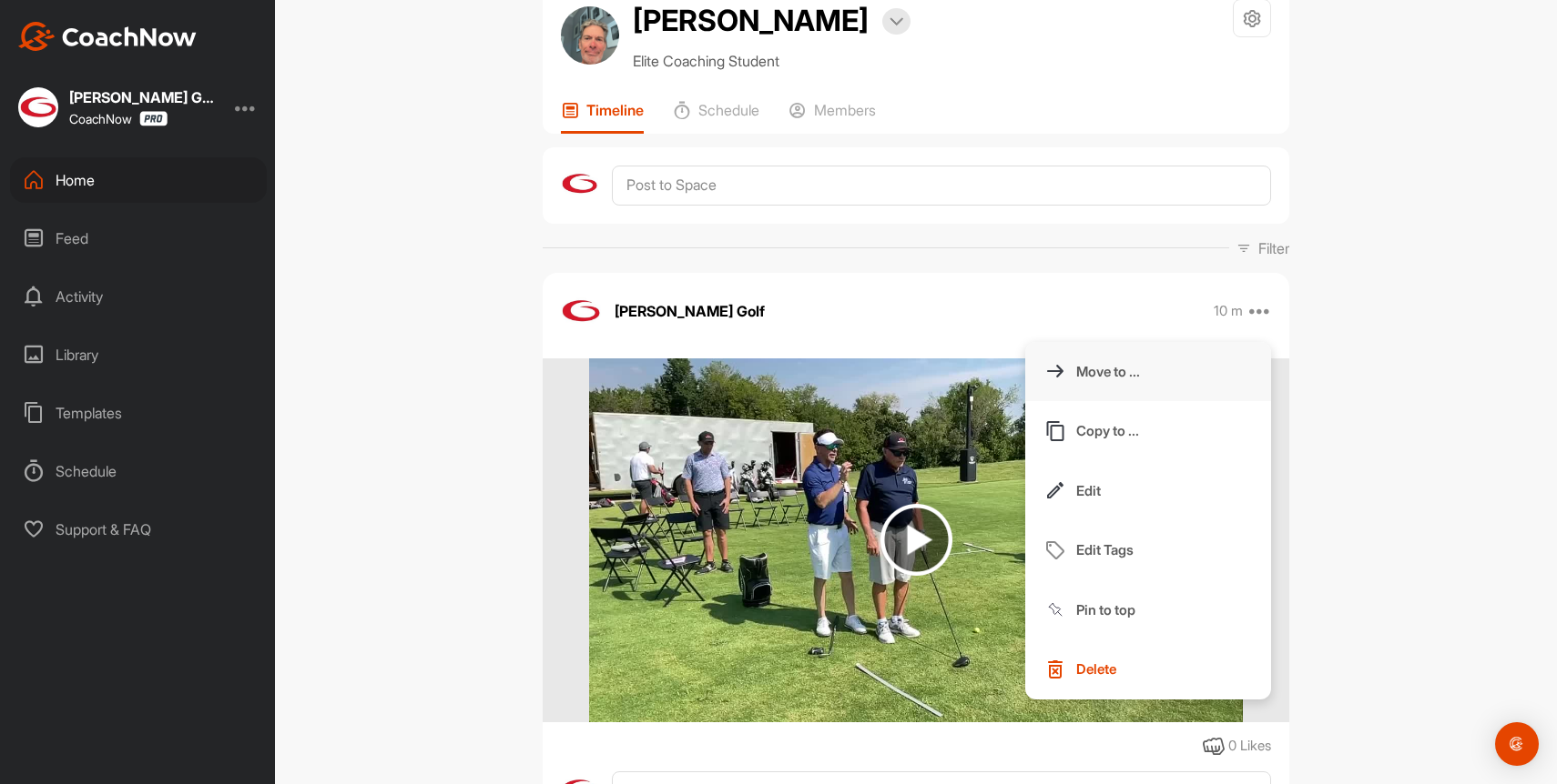
click at [1149, 375] on button "Move to ..." at bounding box center [1148, 372] width 246 height 61
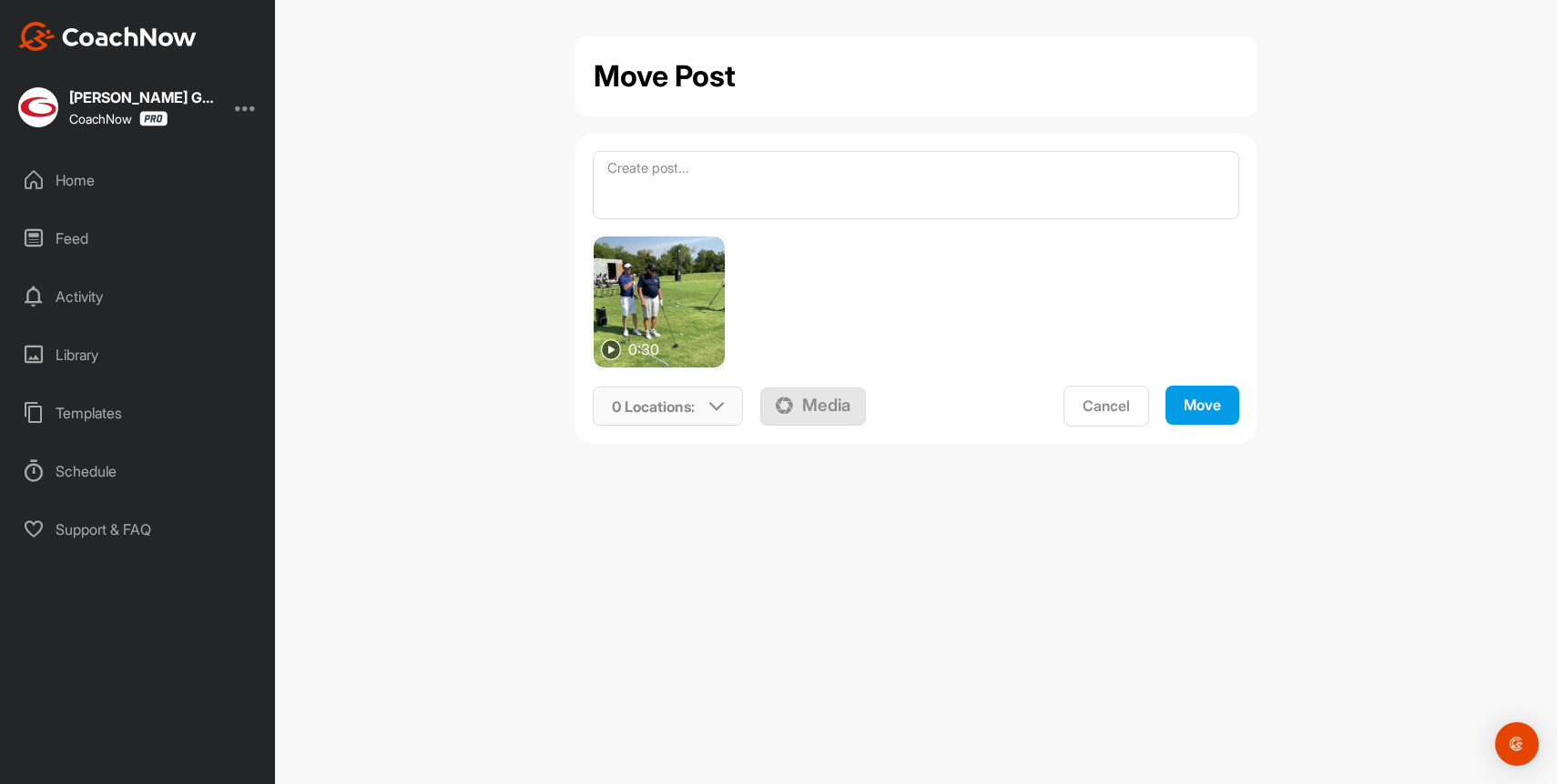
click at [695, 421] on div "0 Locations :" at bounding box center [668, 406] width 149 height 42
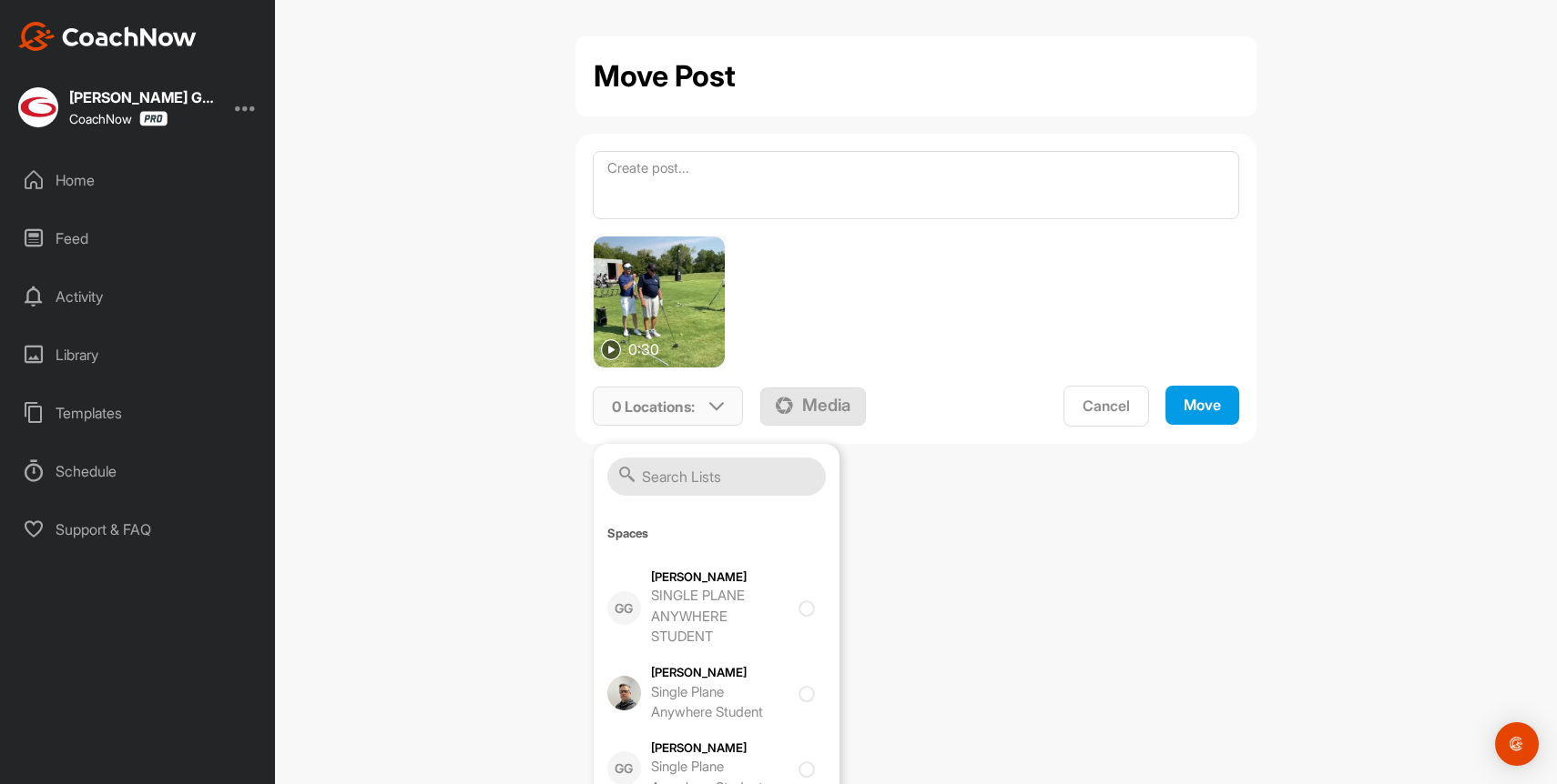
click at [704, 470] on input "text" at bounding box center [717, 476] width 219 height 38
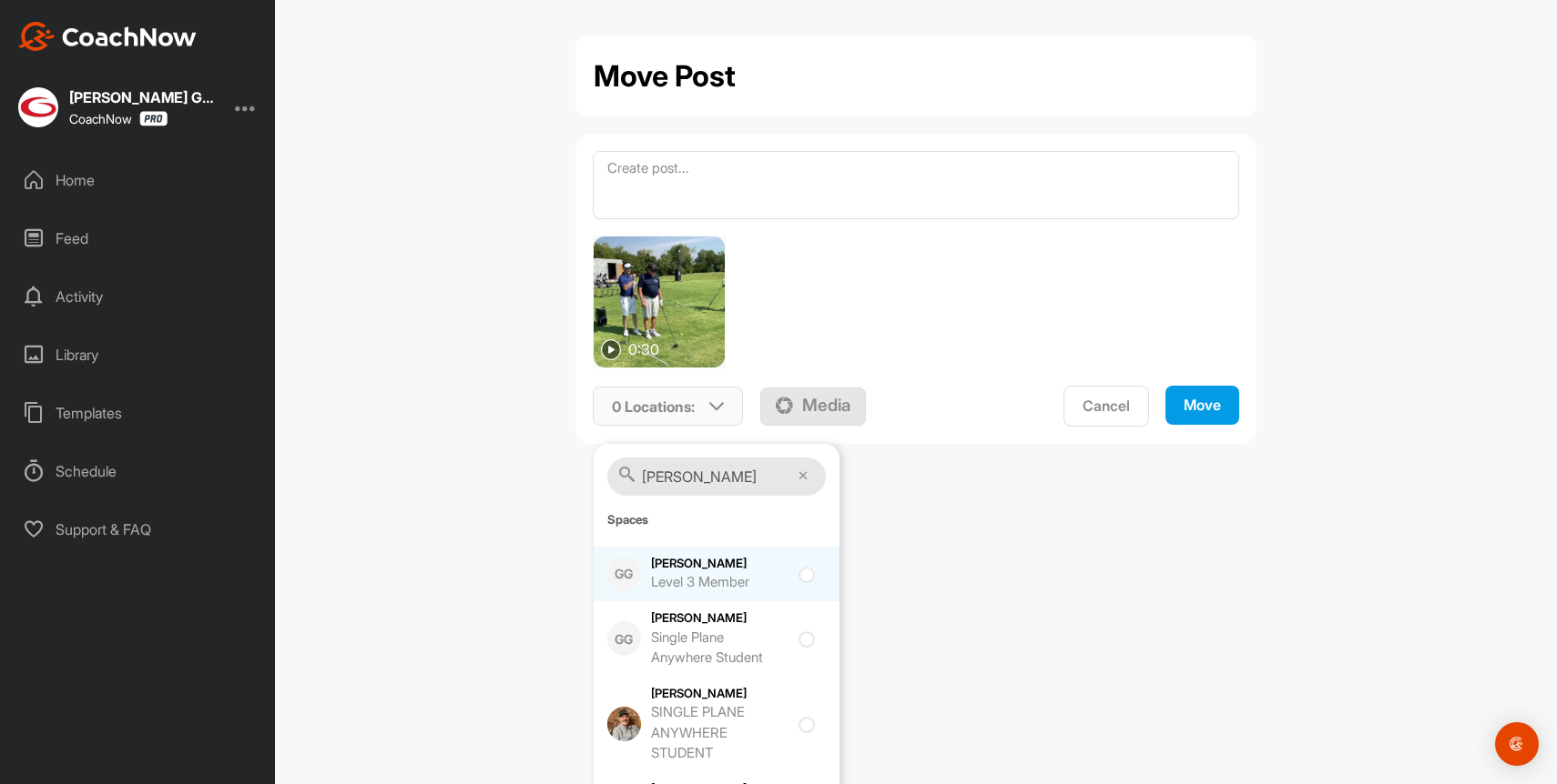
type input "[PERSON_NAME]"
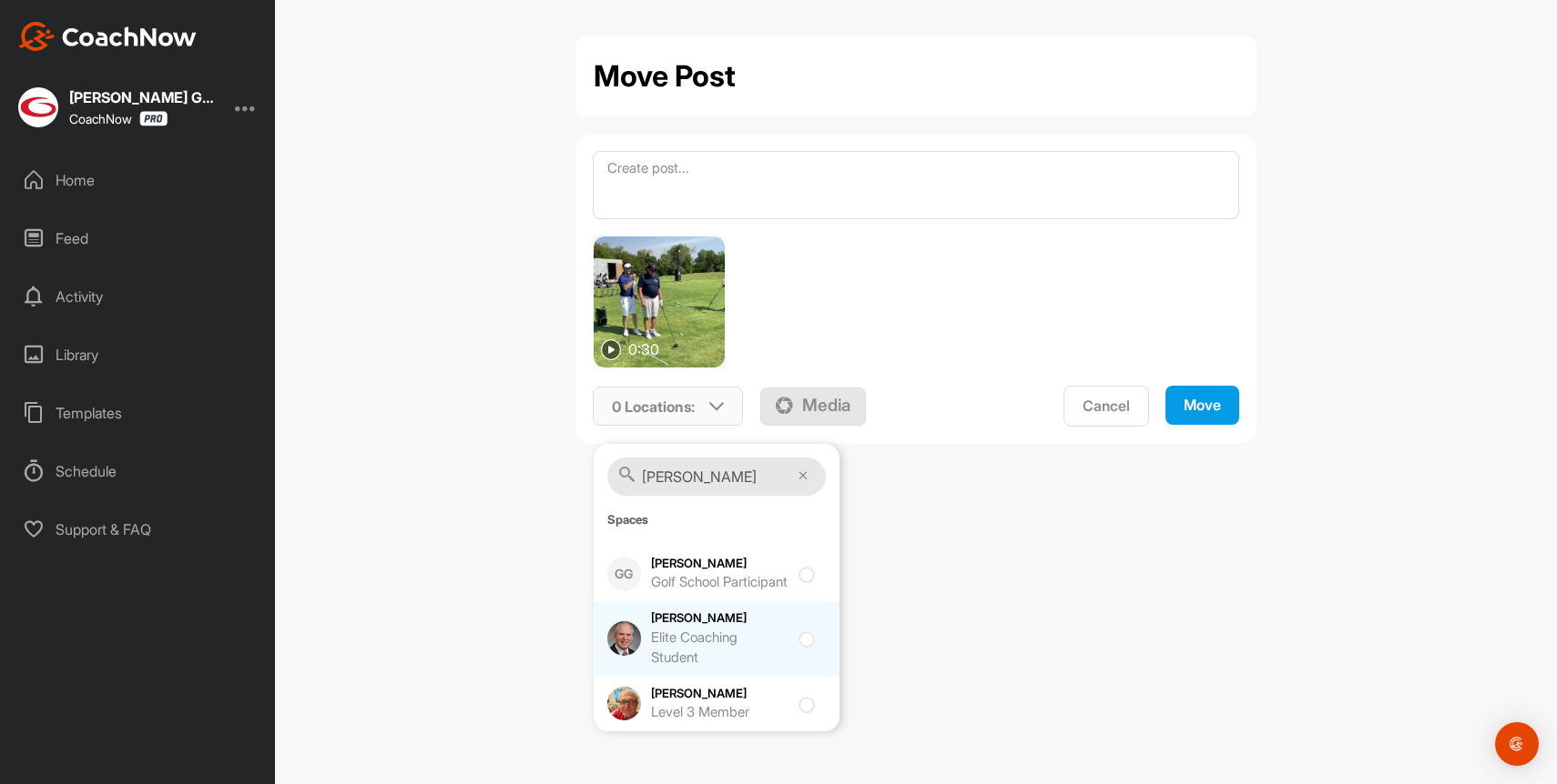
click at [799, 640] on input "checkbox" at bounding box center [804, 634] width 12 height 12
checkbox input "true"
click at [1208, 392] on button "Move" at bounding box center [1201, 405] width 73 height 39
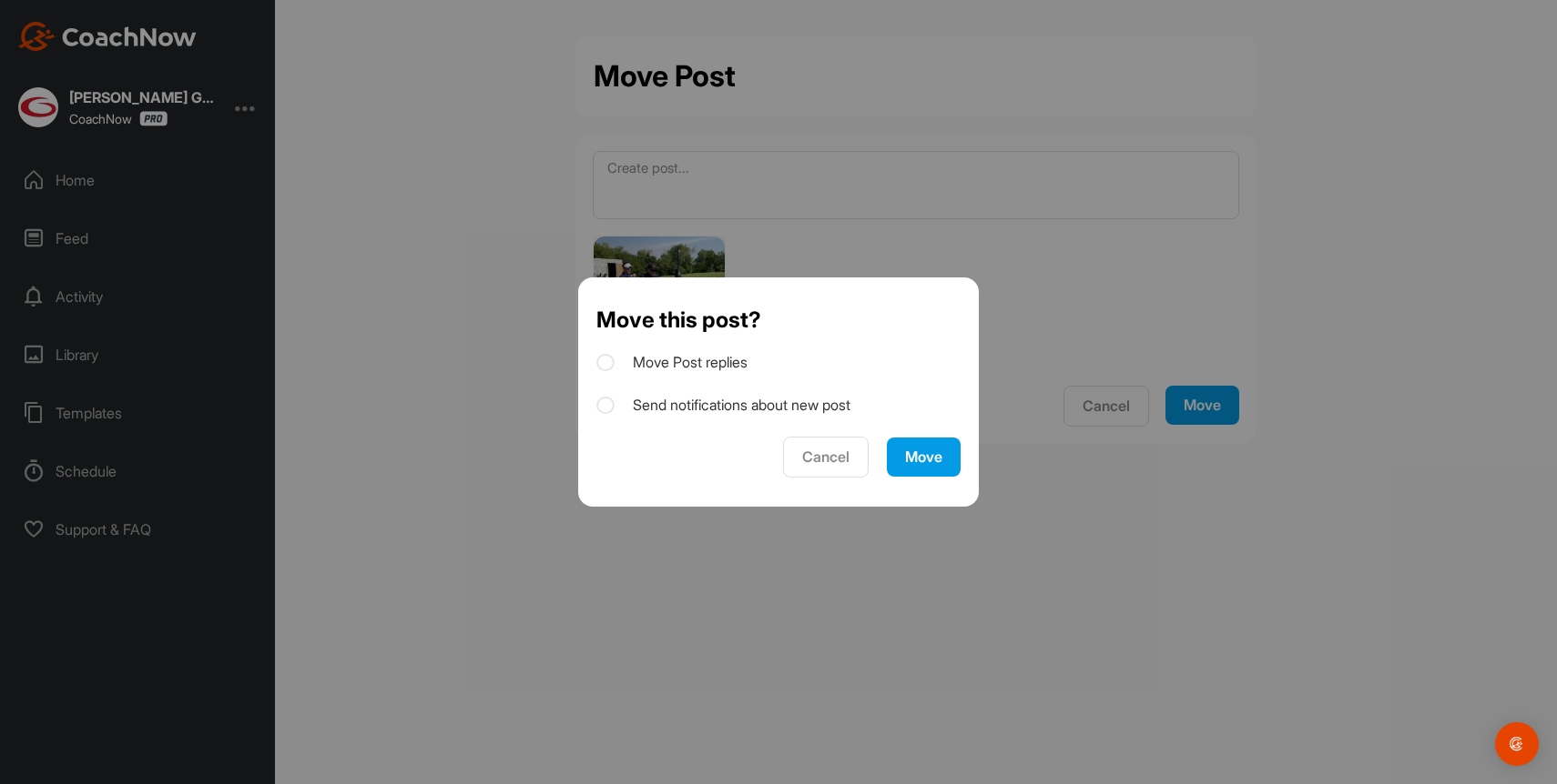
click at [663, 404] on label "Send notifications about new post" at bounding box center [723, 405] width 254 height 20
click at [609, 404] on input "Send notifications about new post" at bounding box center [602, 400] width 12 height 12
checkbox input "true"
click at [931, 454] on div "Move" at bounding box center [923, 458] width 37 height 20
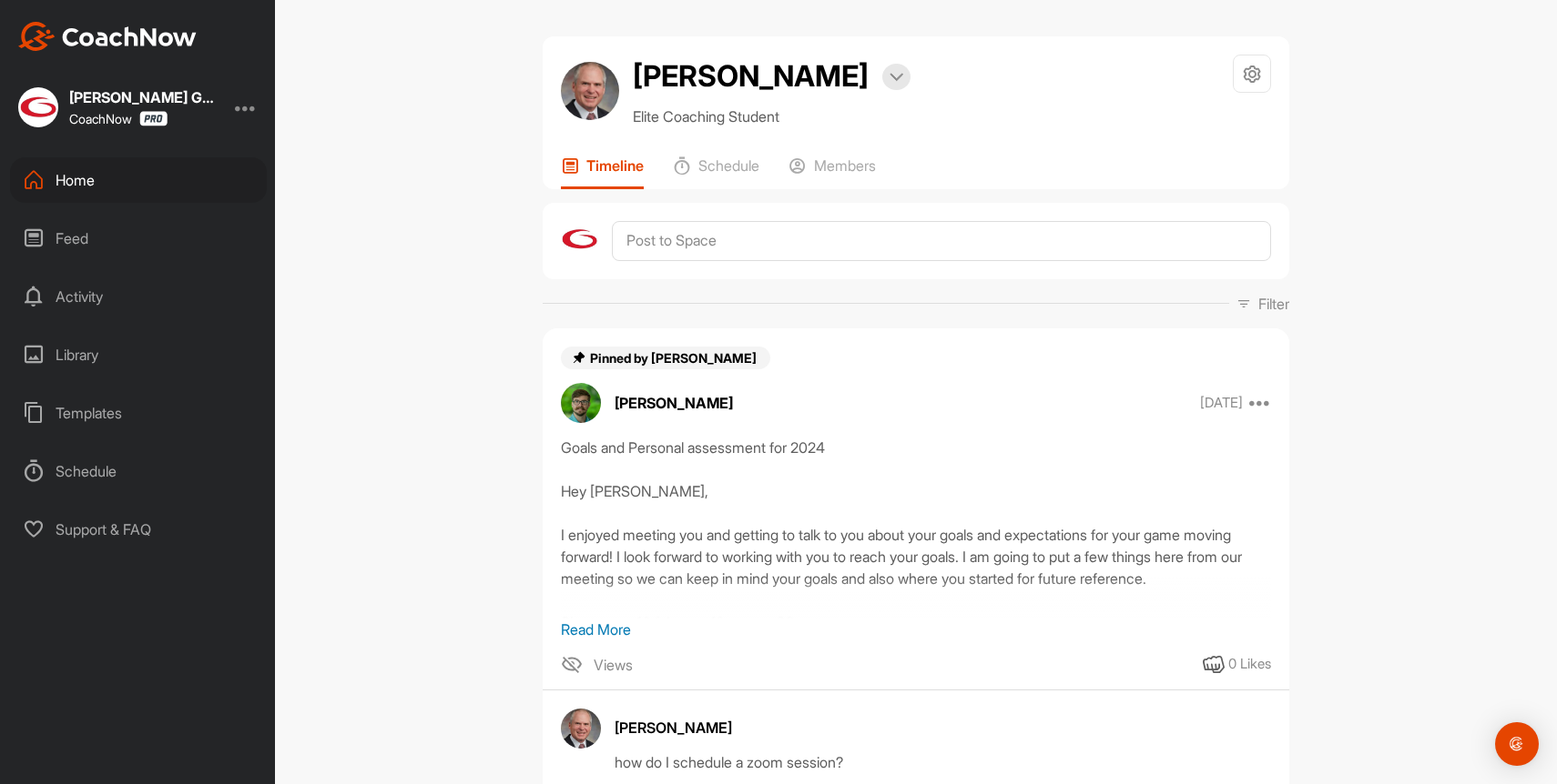
click at [47, 190] on div "Home" at bounding box center [138, 180] width 257 height 46
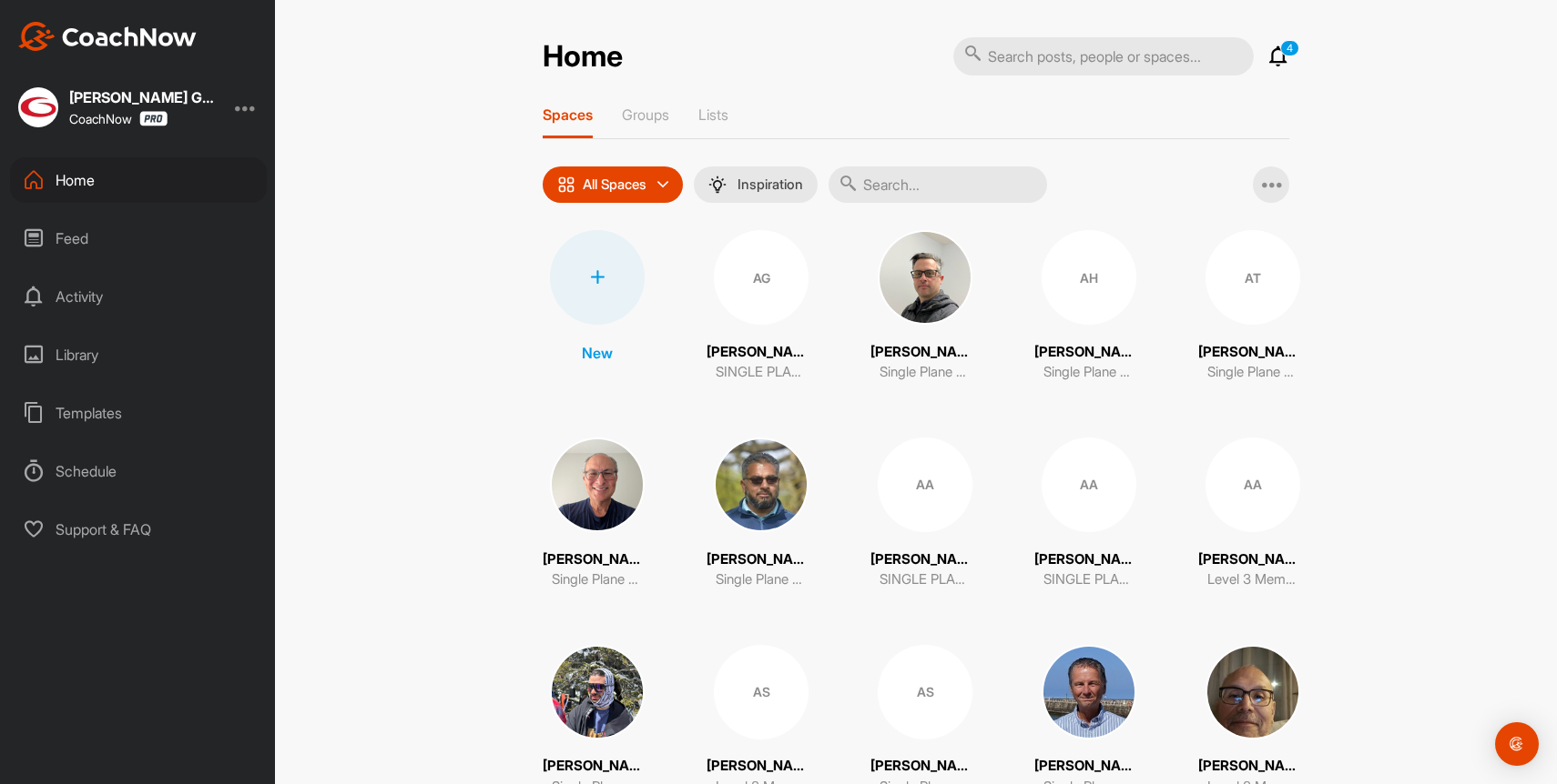
click at [900, 177] on input "text" at bounding box center [938, 185] width 219 height 36
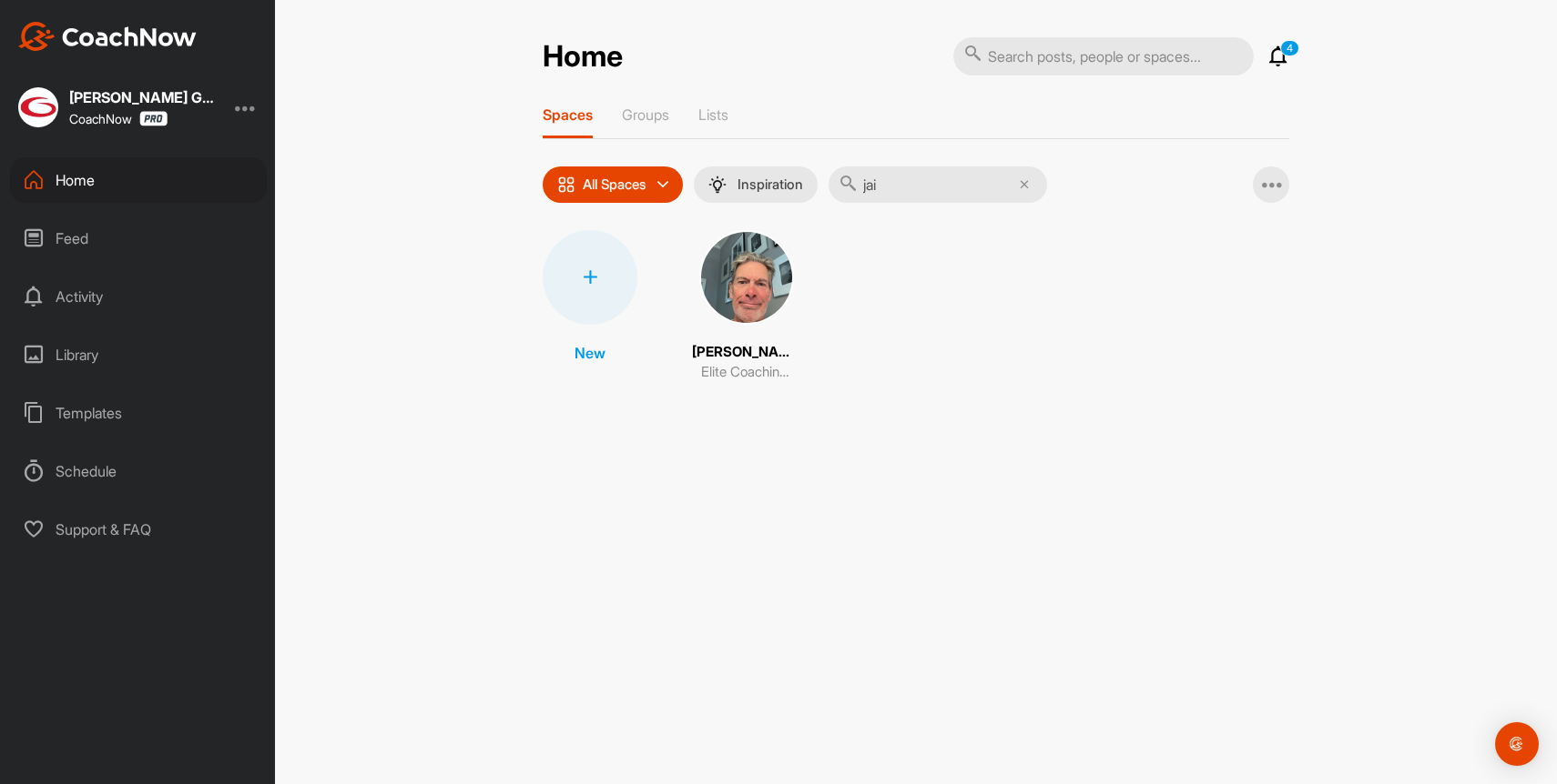
type input "jai"
click at [772, 298] on img at bounding box center [746, 277] width 95 height 95
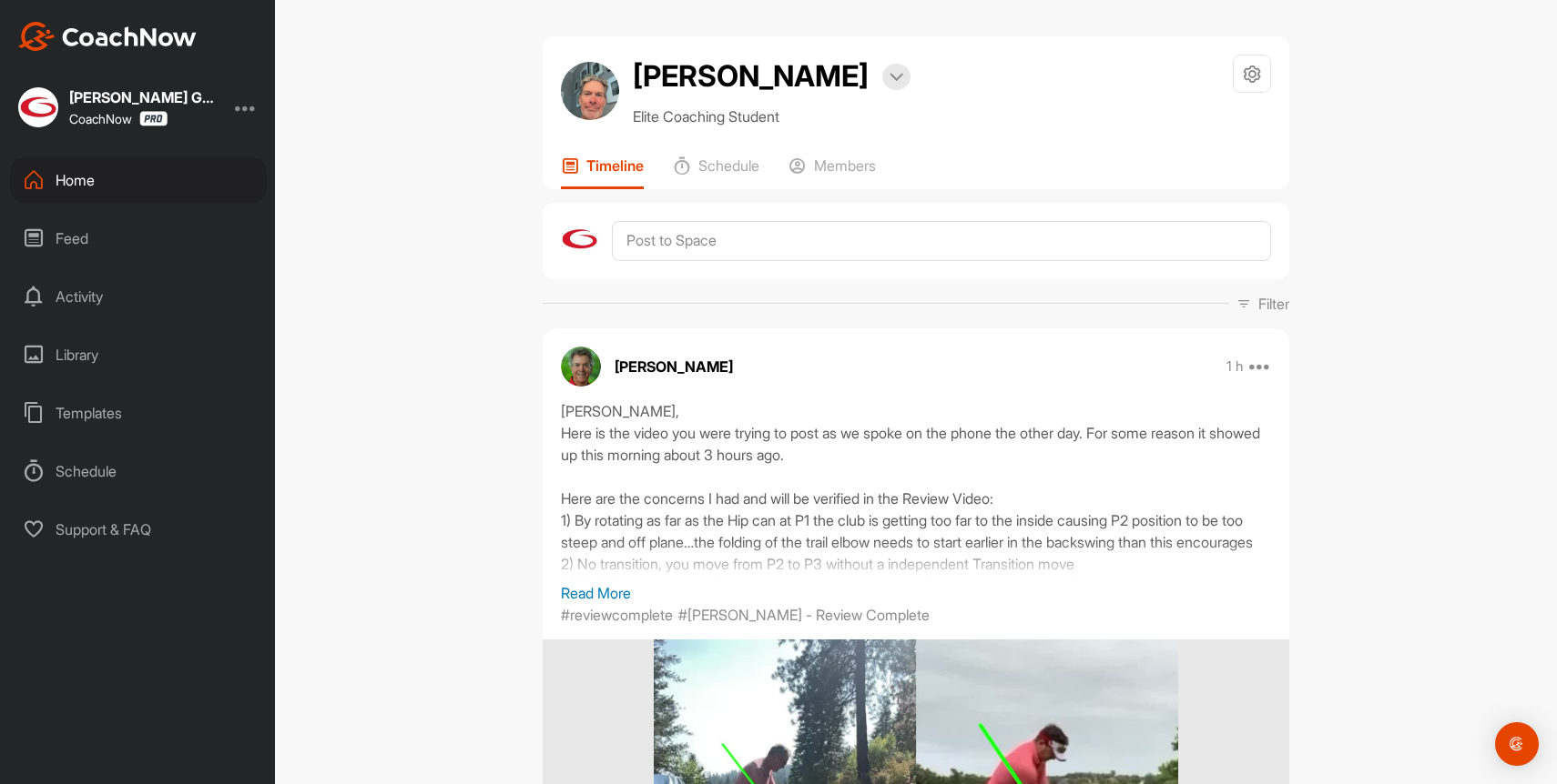
click at [418, 395] on div "[PERSON_NAME] Bookings Elite Coaching Student Space Settings Your Notifications…" at bounding box center [915, 392] width 1282 height 784
